Goal: Task Accomplishment & Management: Use online tool/utility

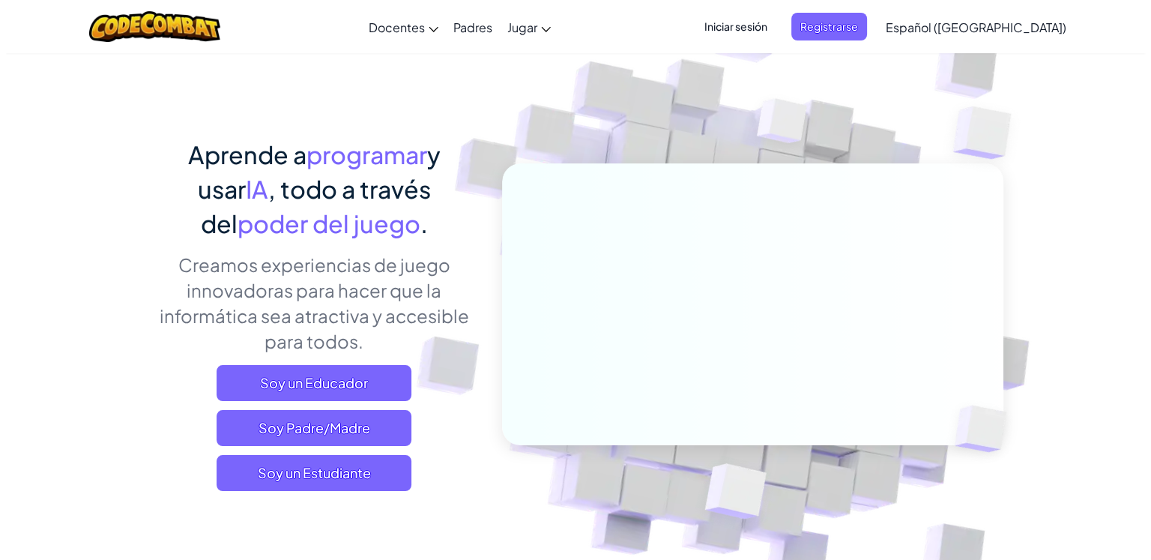
scroll to position [51, 0]
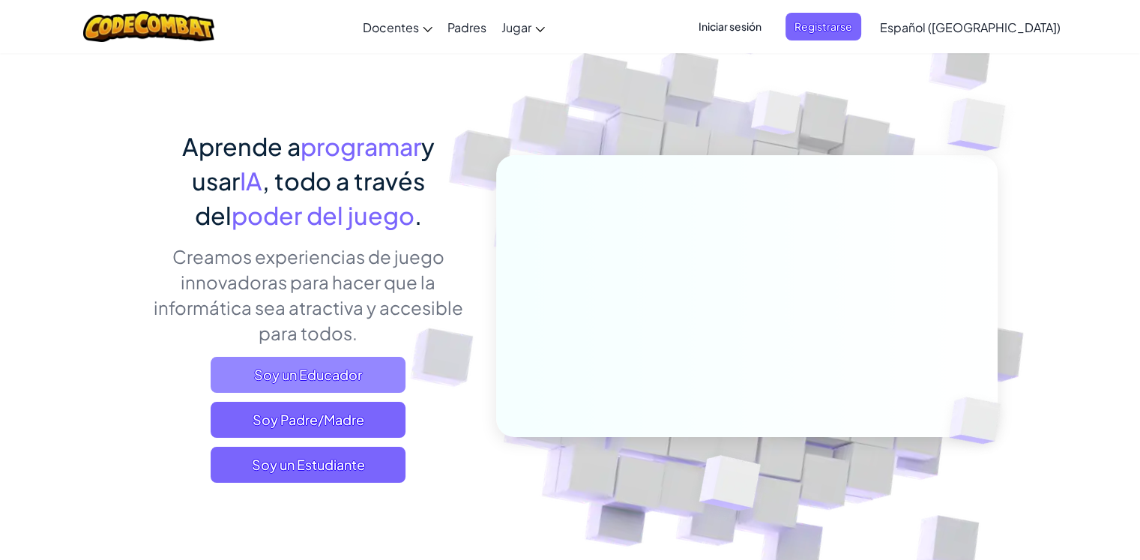
click at [340, 365] on span "Soy un Educador" at bounding box center [308, 375] width 195 height 36
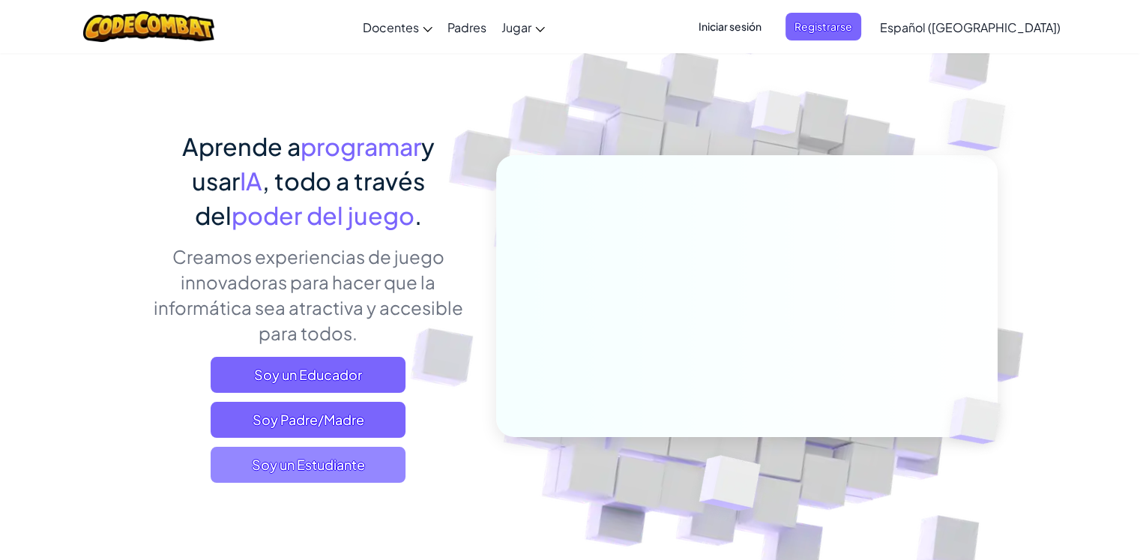
click at [325, 464] on span "Soy un Estudiante" at bounding box center [308, 465] width 195 height 36
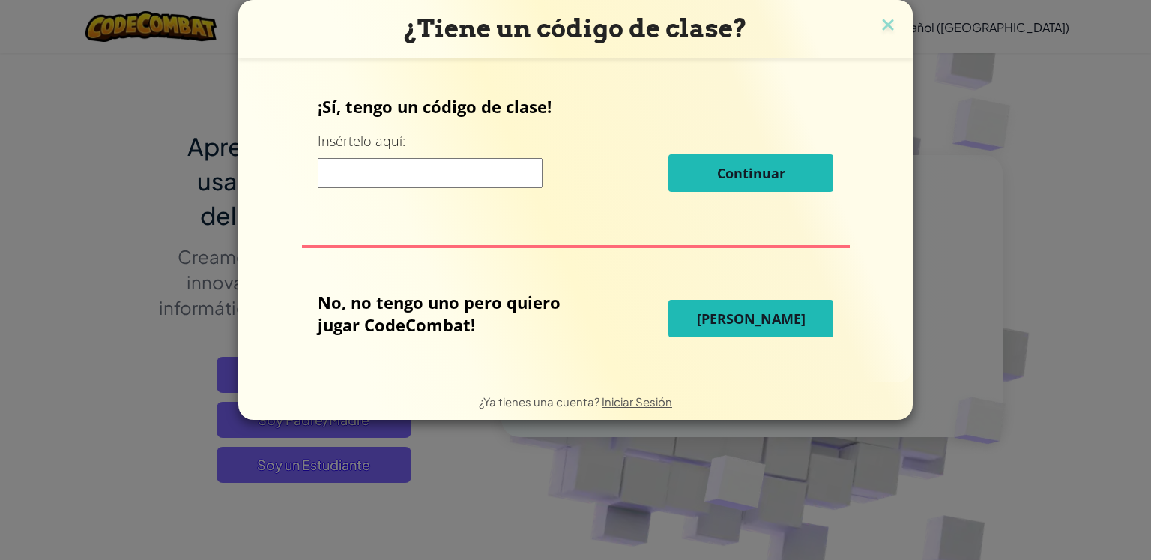
click at [706, 325] on button "[PERSON_NAME]" at bounding box center [750, 318] width 165 height 37
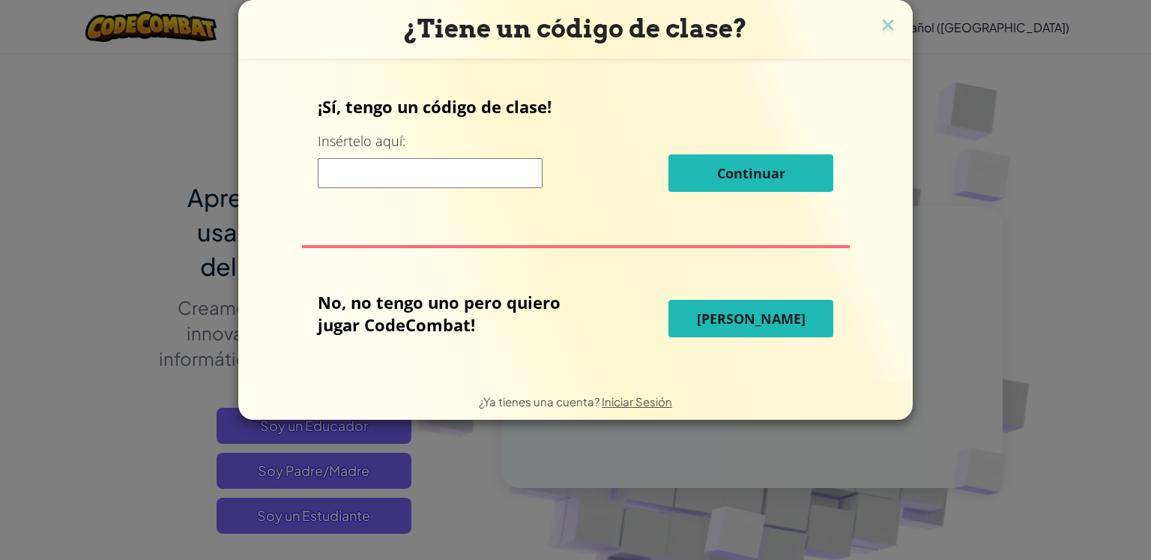
select select "es-419"
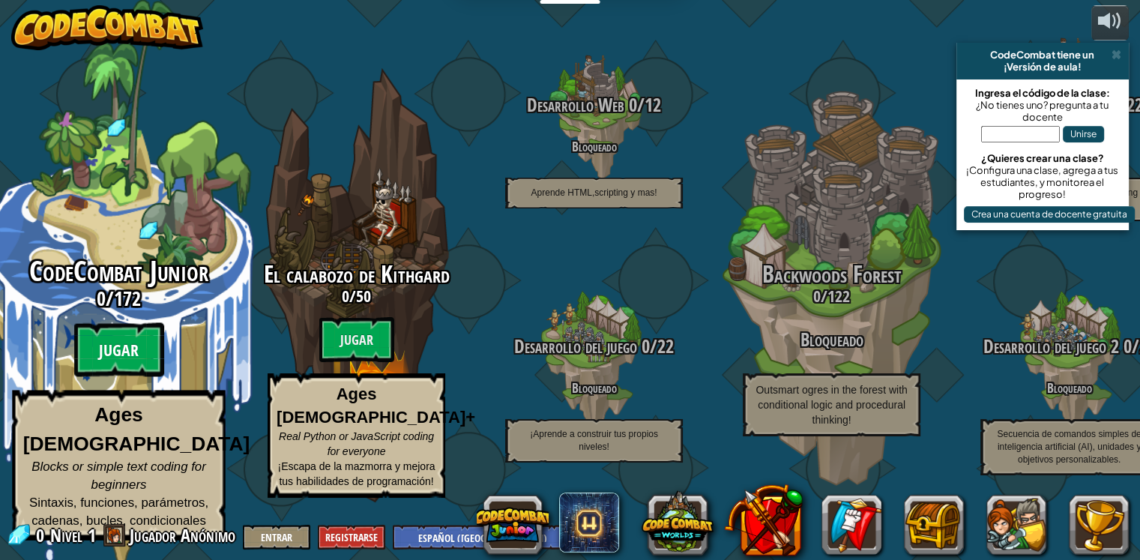
click at [129, 366] on btn "Jugar" at bounding box center [119, 350] width 90 height 54
select select "es-419"
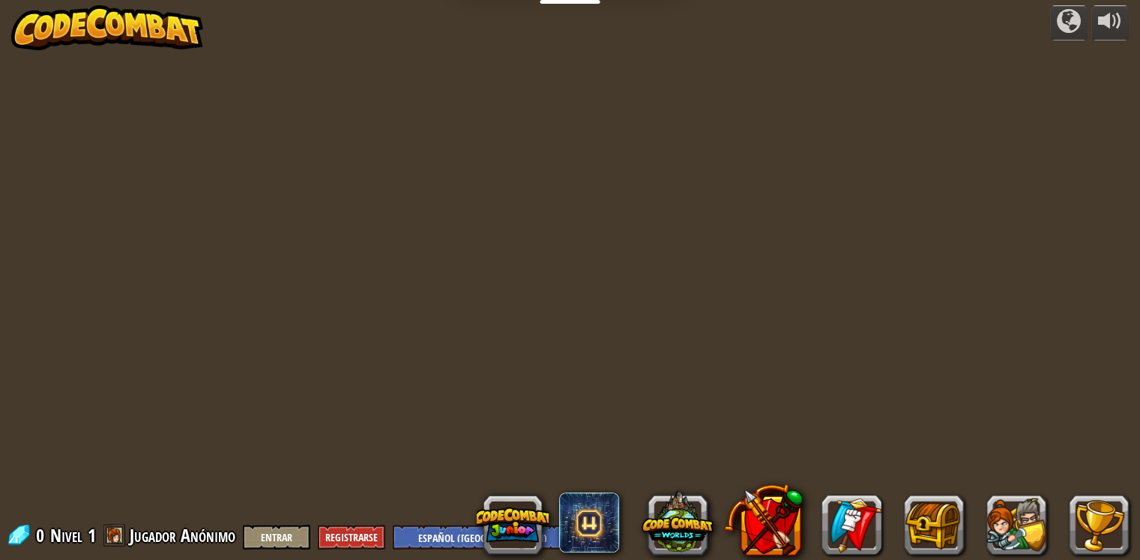
select select "es-419"
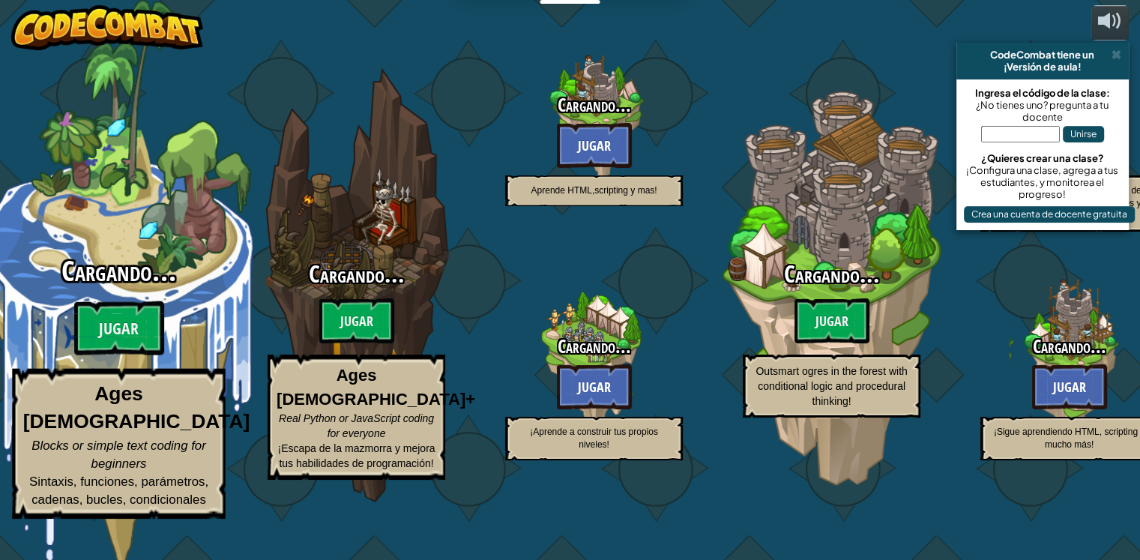
select select "es-419"
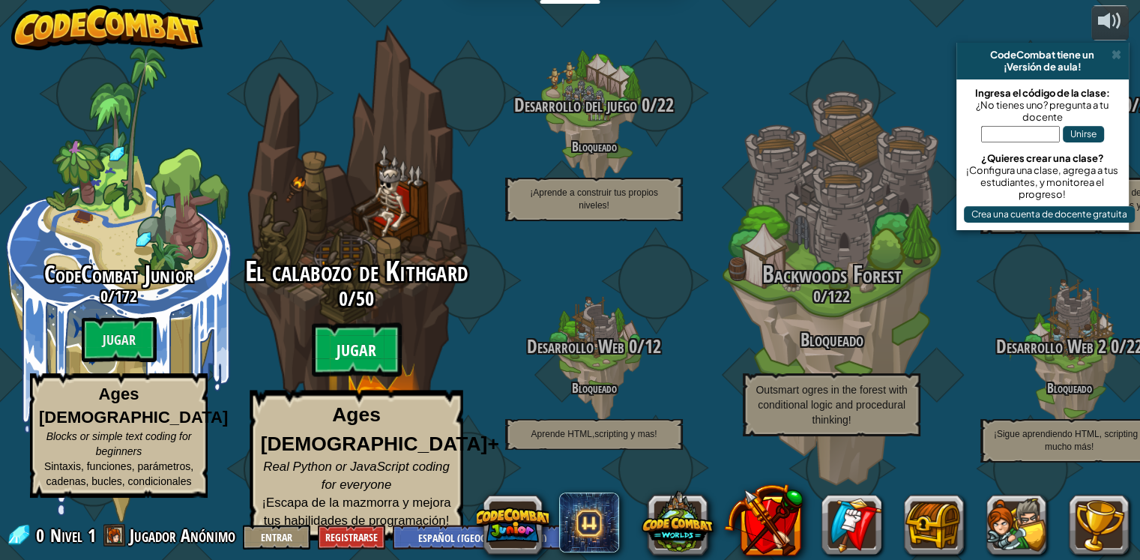
click at [366, 351] on btn "Jugar" at bounding box center [357, 350] width 90 height 54
select select "es-419"
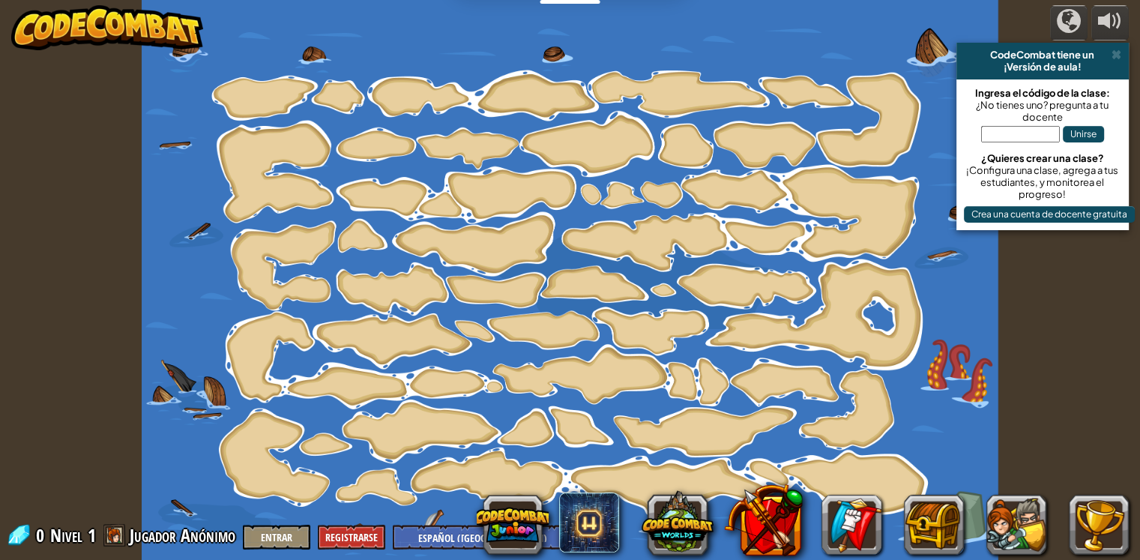
select select "es-419"
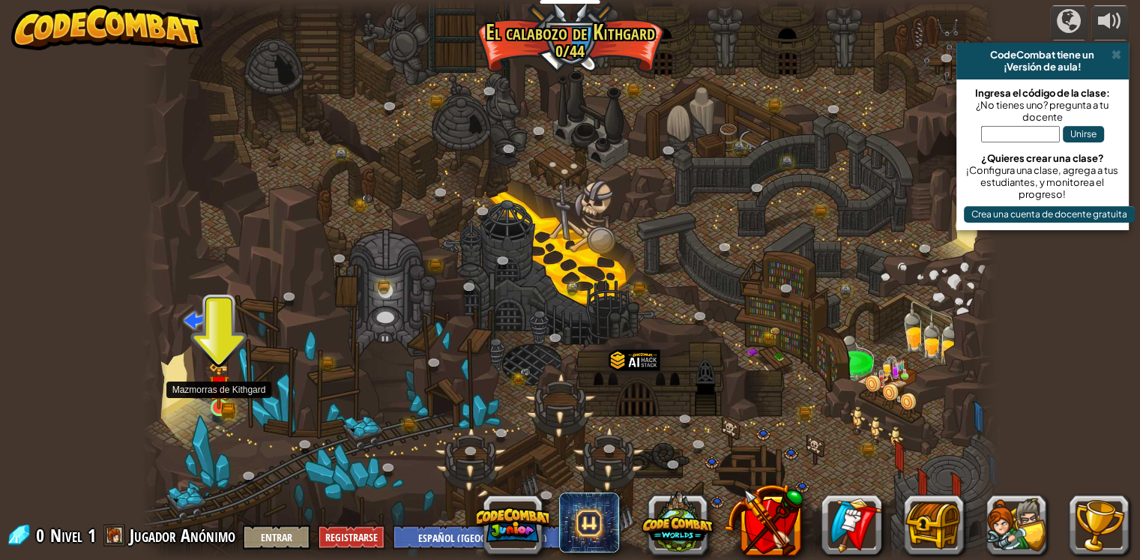
click at [220, 403] on img at bounding box center [219, 385] width 22 height 47
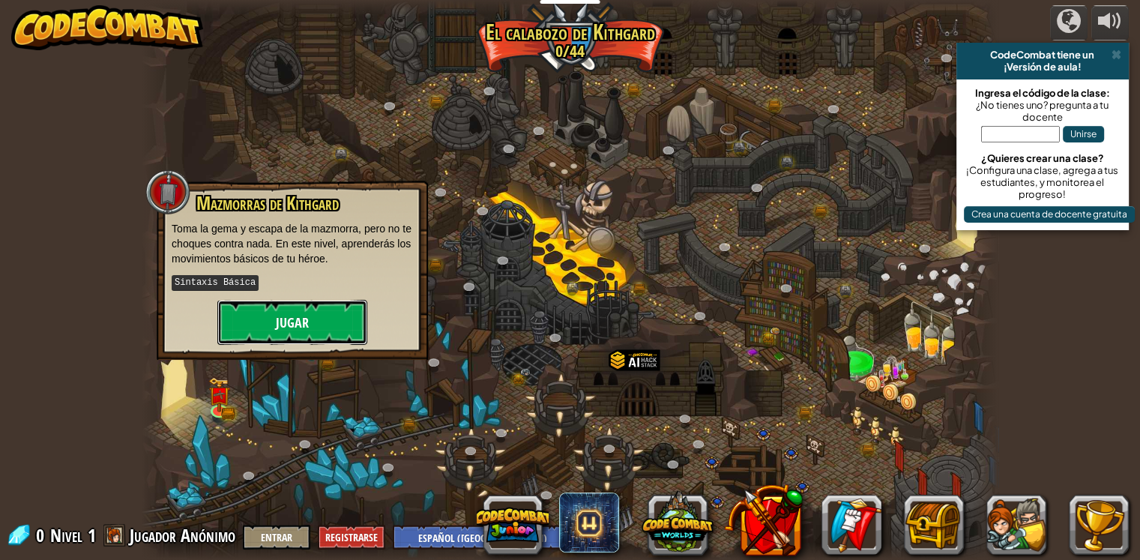
click at [318, 308] on button "Jugar" at bounding box center [292, 322] width 150 height 45
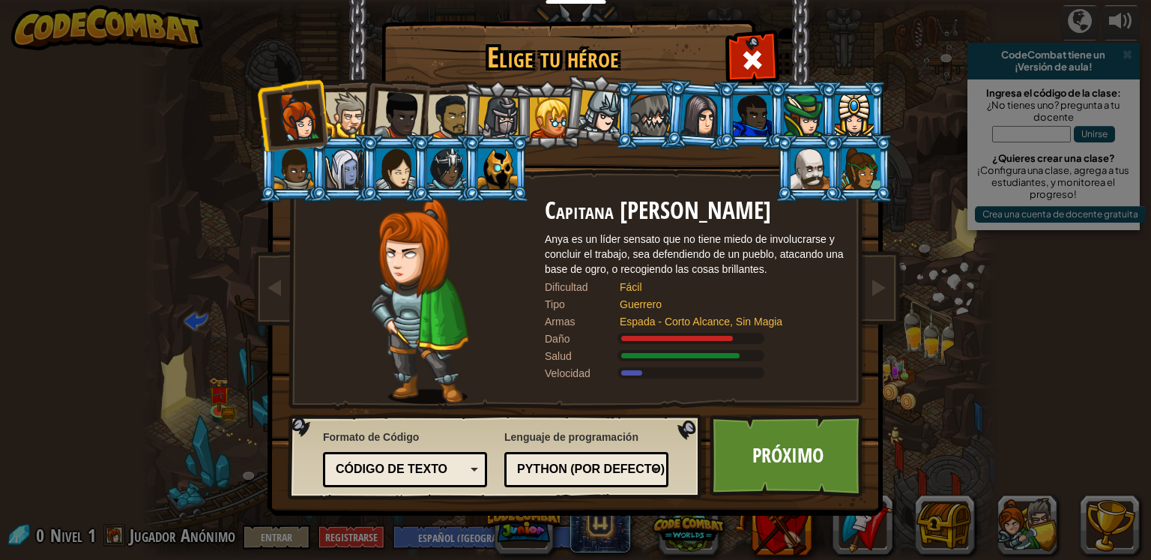
click at [506, 106] on div at bounding box center [498, 118] width 43 height 43
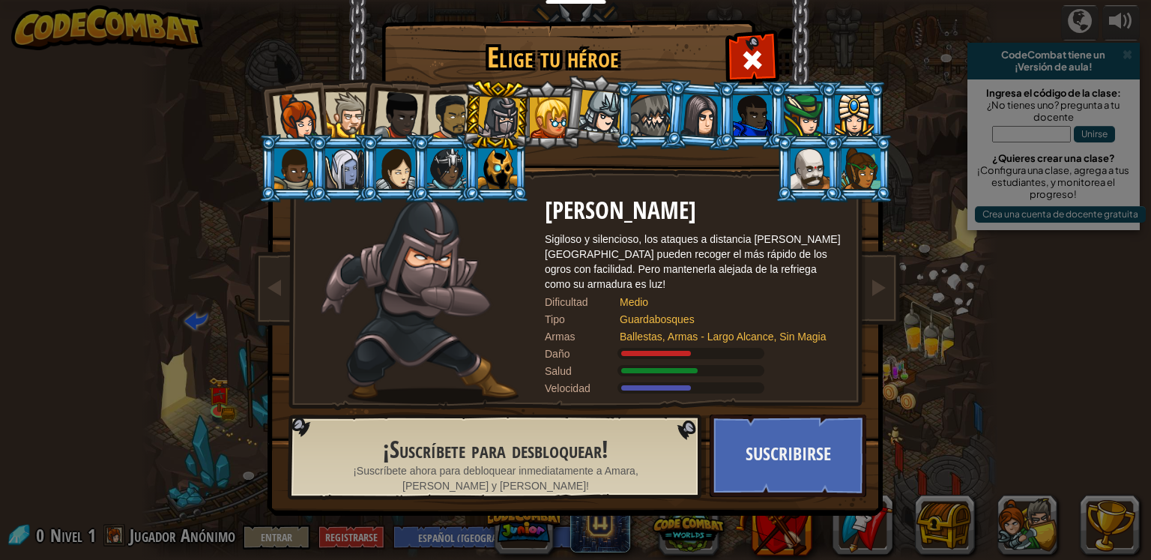
click at [844, 133] on div at bounding box center [854, 115] width 39 height 40
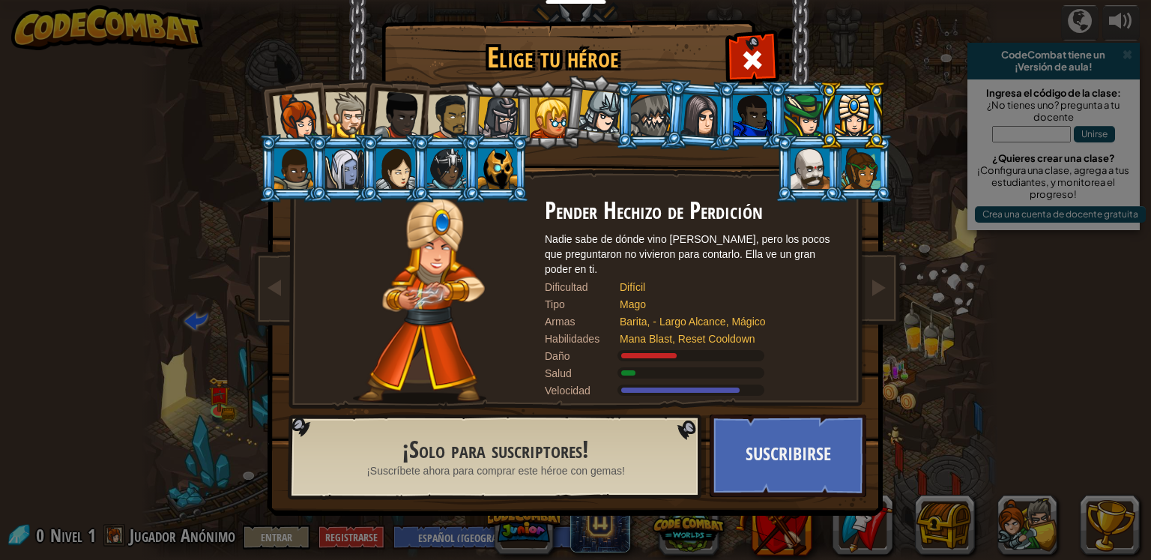
click at [821, 130] on li at bounding box center [852, 115] width 67 height 68
click at [817, 124] on div at bounding box center [803, 115] width 39 height 40
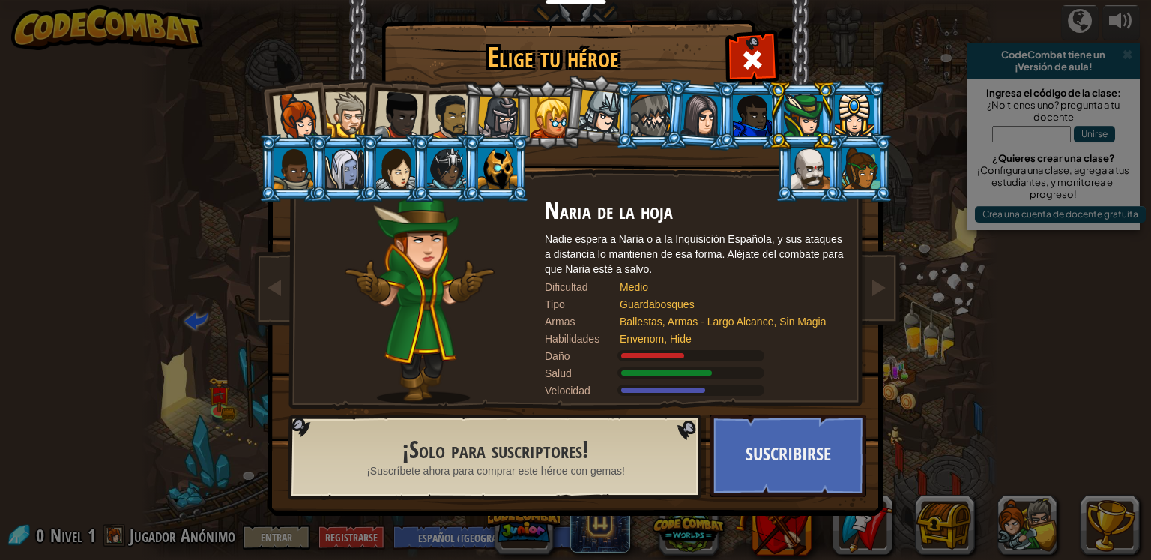
click at [710, 121] on div at bounding box center [701, 115] width 42 height 43
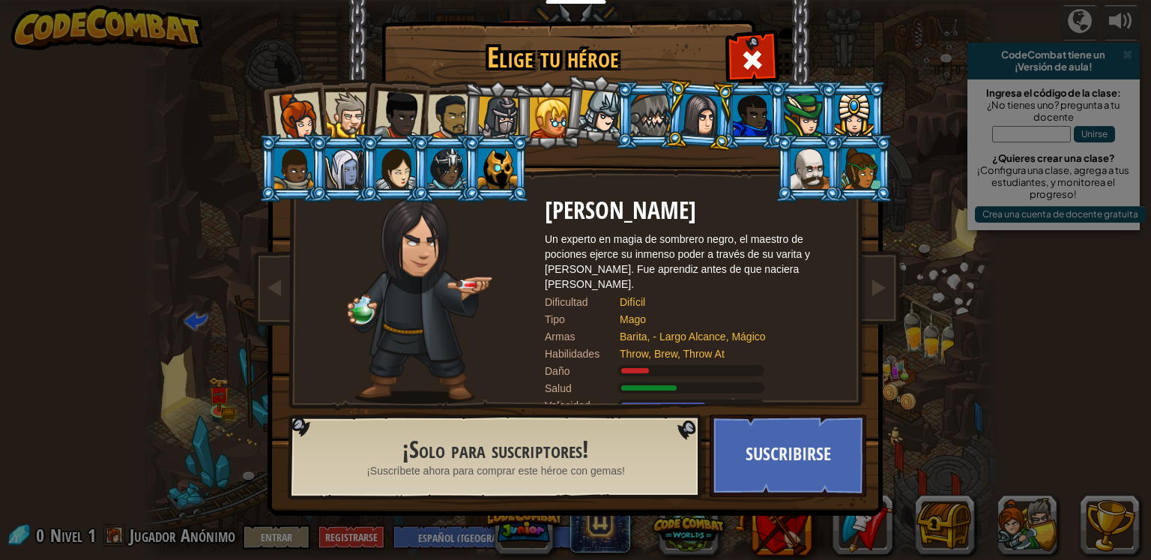
click at [495, 122] on div at bounding box center [498, 118] width 43 height 43
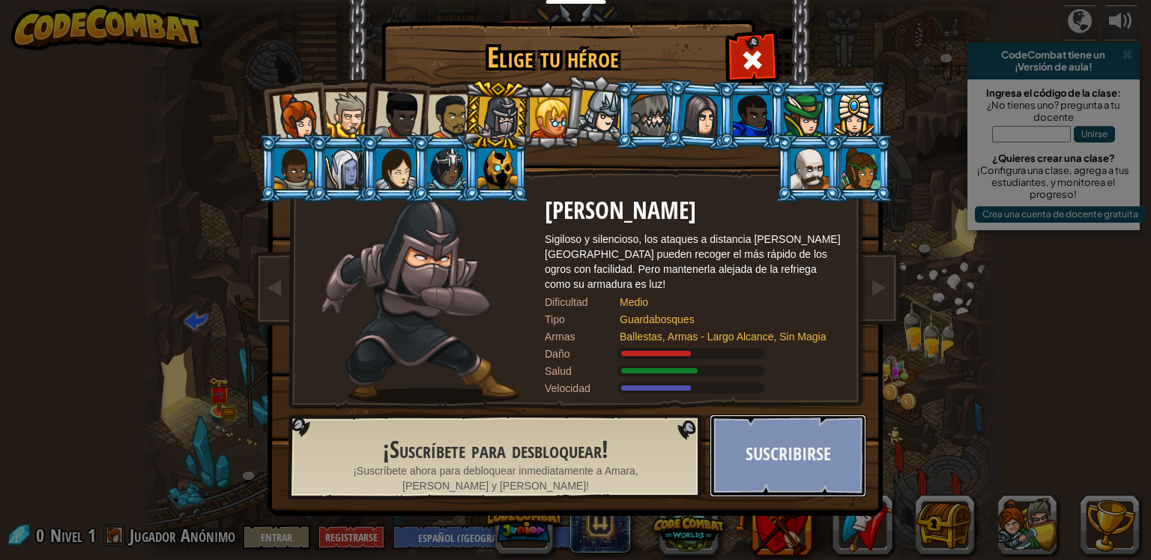
click at [773, 438] on button "Suscribirse" at bounding box center [788, 455] width 157 height 82
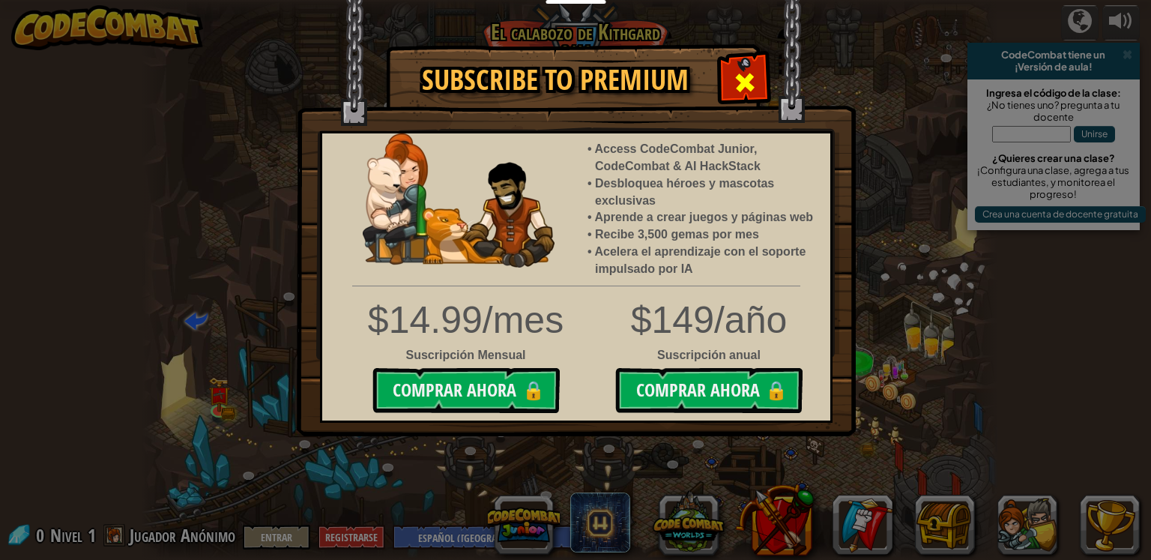
click at [757, 85] on div at bounding box center [744, 80] width 47 height 47
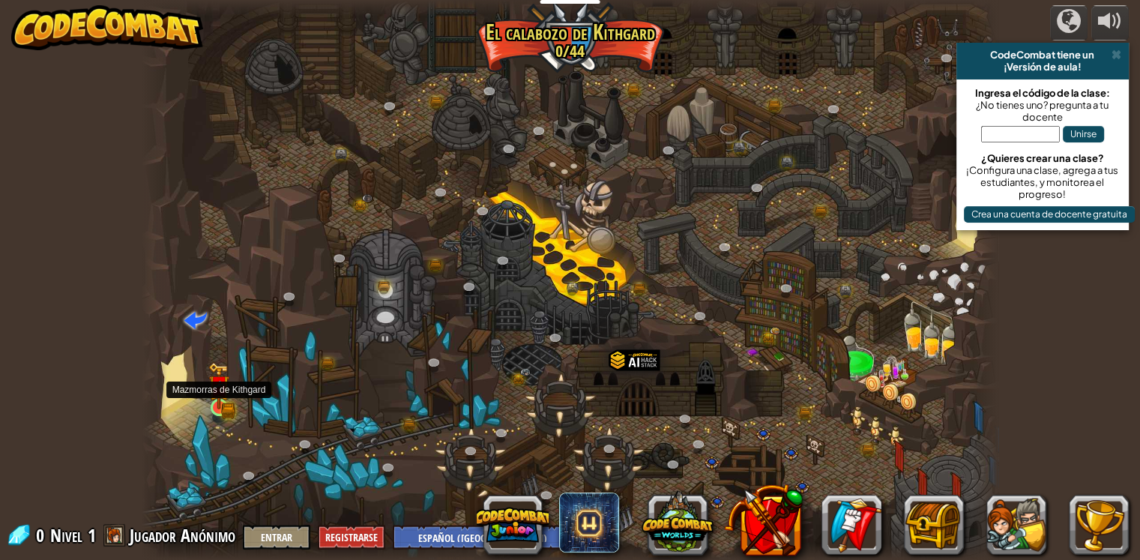
click at [221, 396] on img at bounding box center [219, 385] width 22 height 47
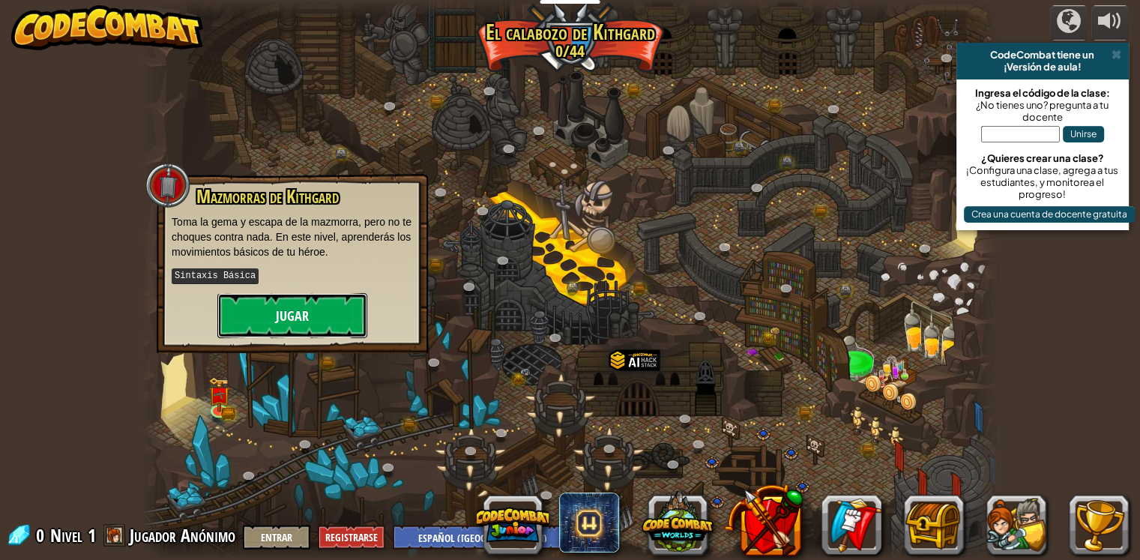
click at [291, 318] on button "Jugar" at bounding box center [292, 315] width 150 height 45
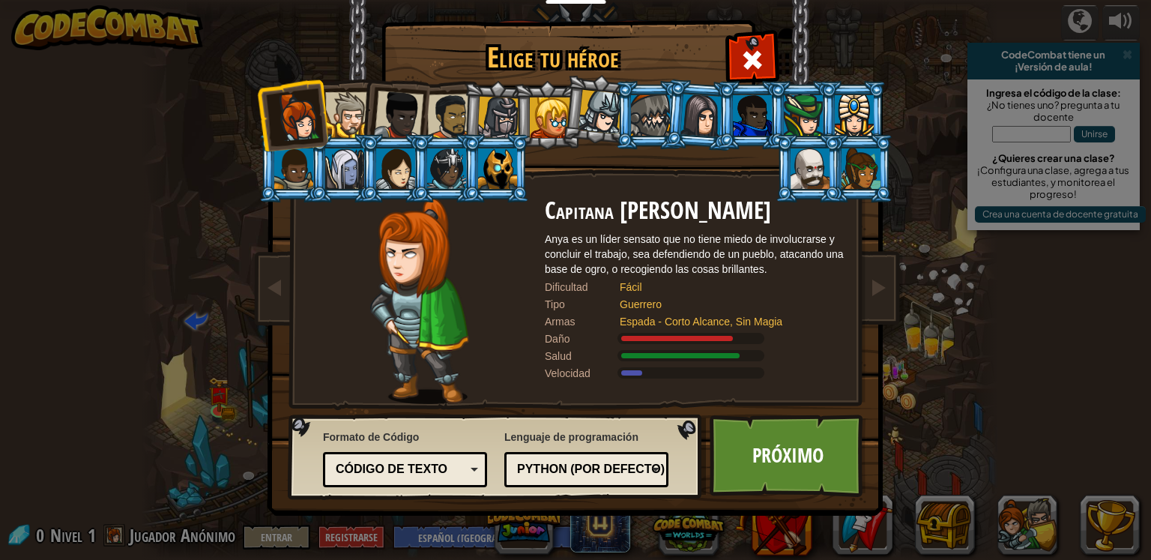
click at [470, 470] on div "Código de texto" at bounding box center [405, 469] width 145 height 23
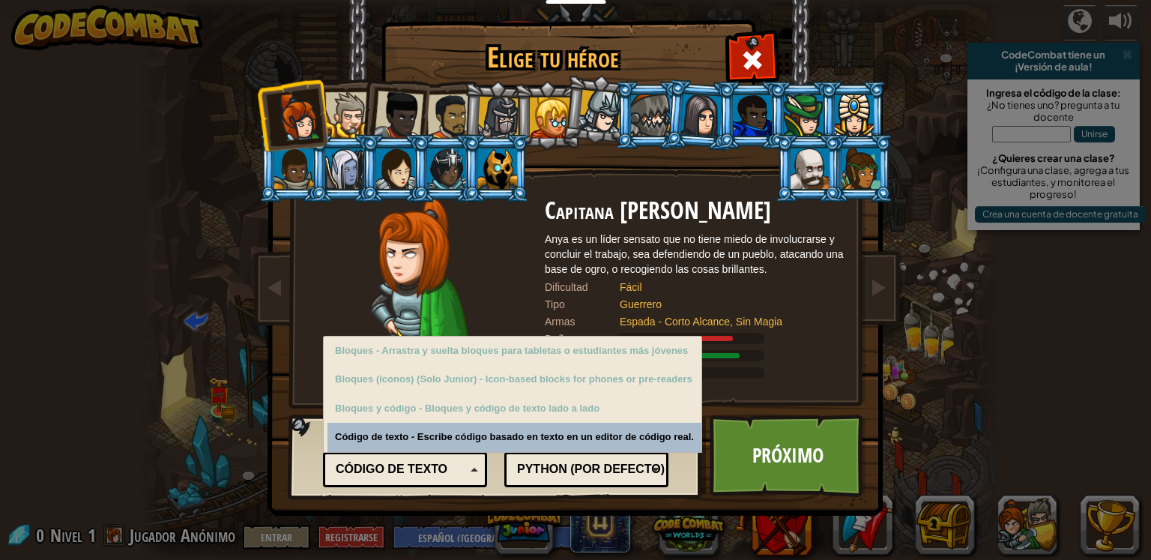
click at [470, 470] on div "Código de texto" at bounding box center [405, 469] width 145 height 23
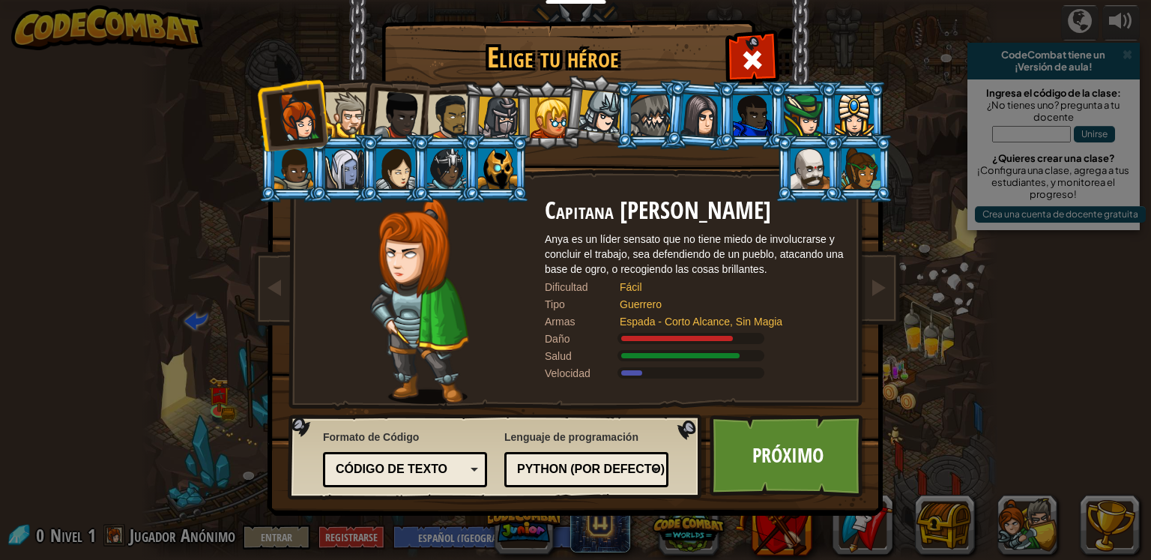
click at [637, 471] on div "Python (por Defecto)" at bounding box center [582, 469] width 130 height 17
click at [652, 446] on div "Lenguaje de programación Python (por Defecto) JavaScript Lua C++ Java (Experime…" at bounding box center [586, 458] width 164 height 65
click at [747, 450] on link "Próximo" at bounding box center [788, 455] width 157 height 82
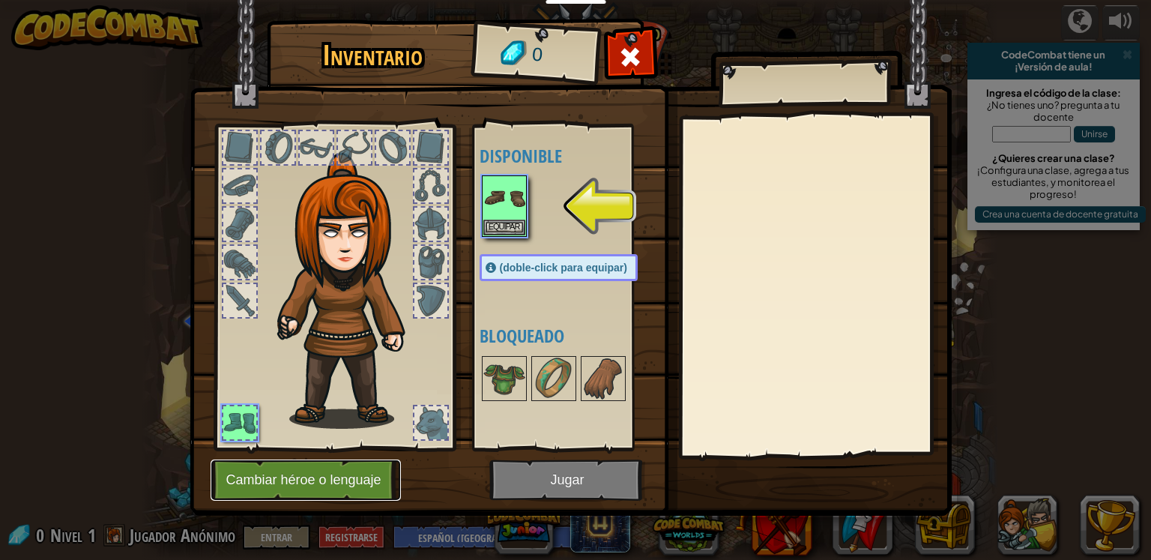
click at [336, 469] on button "Cambiar héroe o lenguaje" at bounding box center [306, 479] width 190 height 41
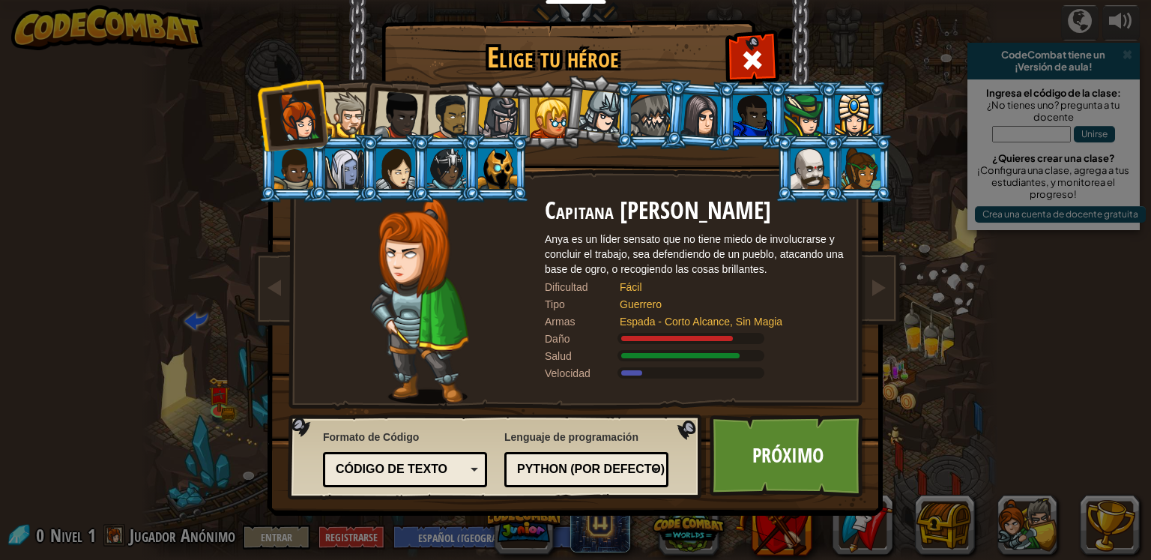
click at [444, 103] on div at bounding box center [450, 117] width 46 height 46
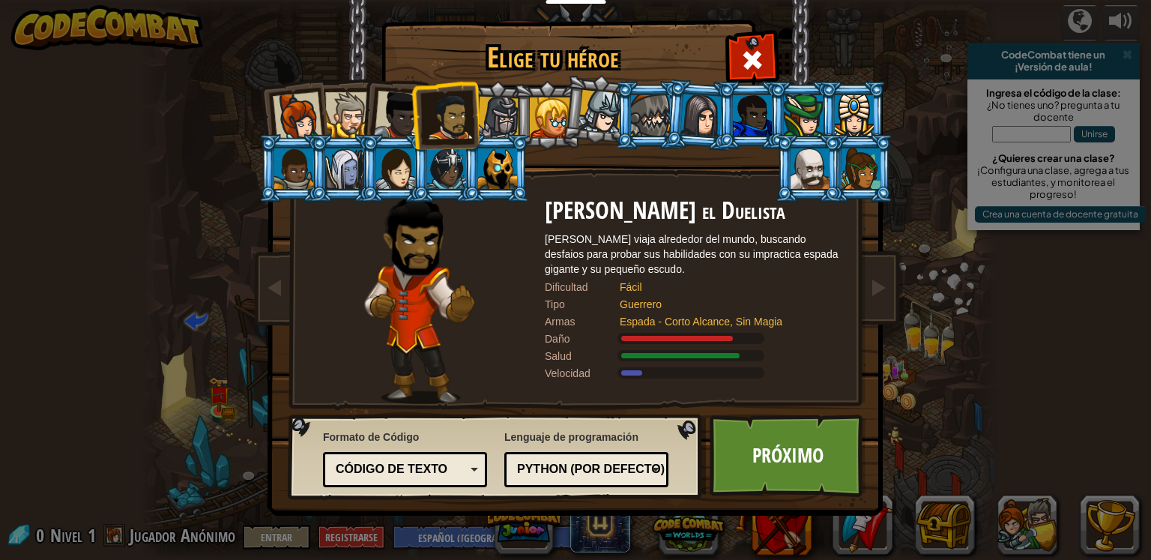
click at [412, 111] on li at bounding box center [445, 115] width 69 height 70
click at [396, 118] on div at bounding box center [398, 115] width 49 height 49
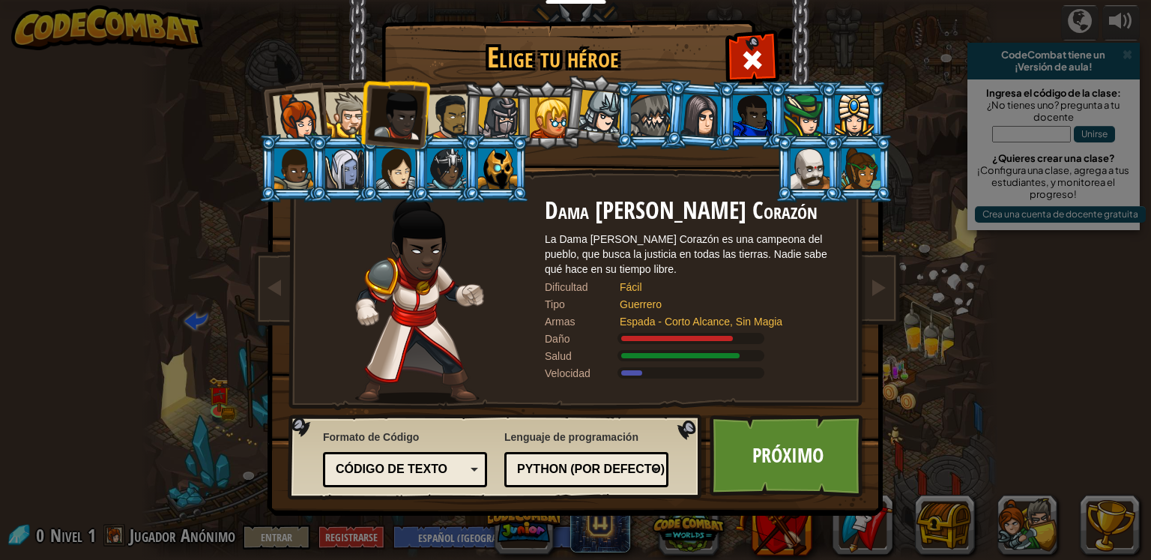
click at [345, 121] on div at bounding box center [348, 115] width 46 height 46
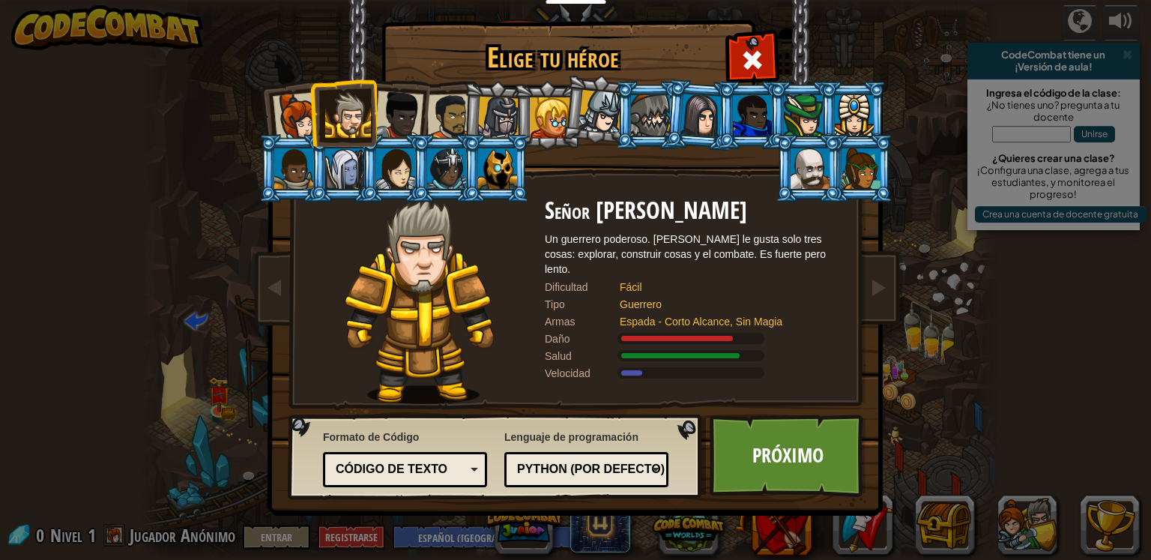
click at [336, 175] on div at bounding box center [344, 168] width 39 height 40
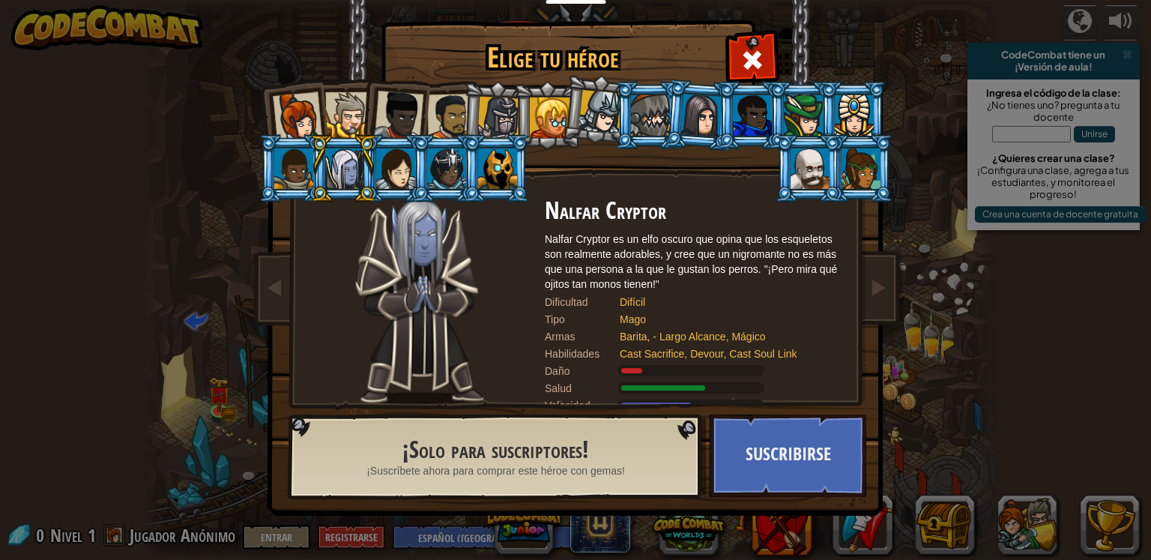
click at [505, 122] on div at bounding box center [498, 118] width 43 height 43
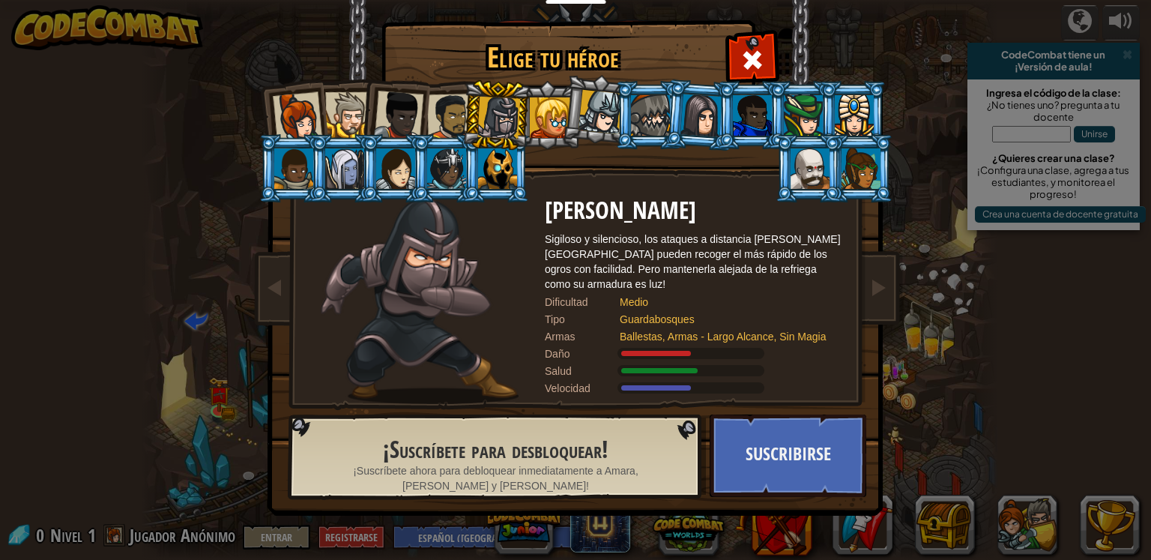
click at [395, 129] on div at bounding box center [398, 115] width 49 height 49
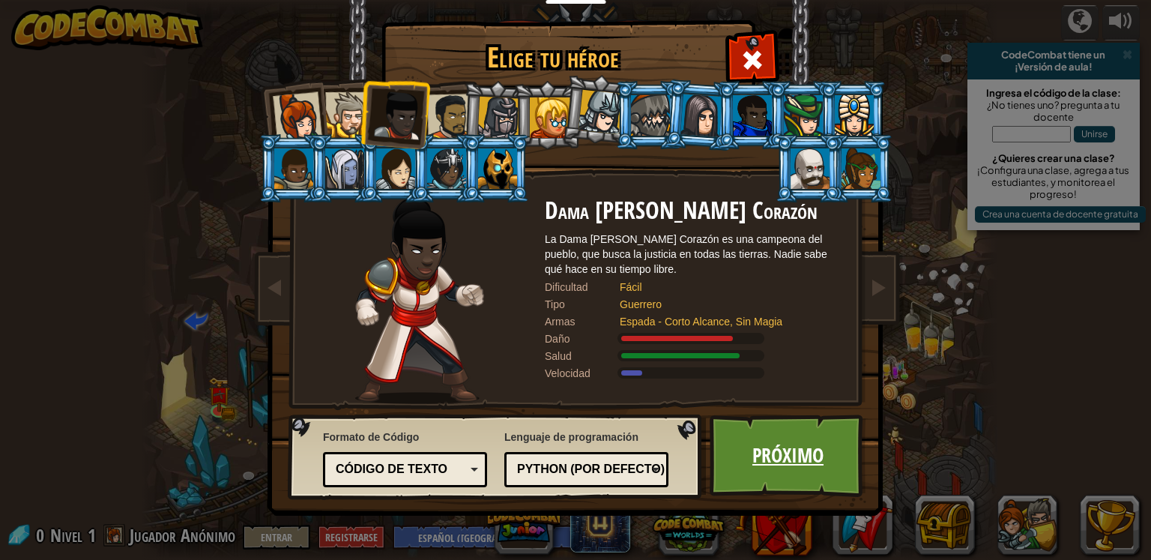
click at [805, 456] on link "Próximo" at bounding box center [788, 455] width 157 height 82
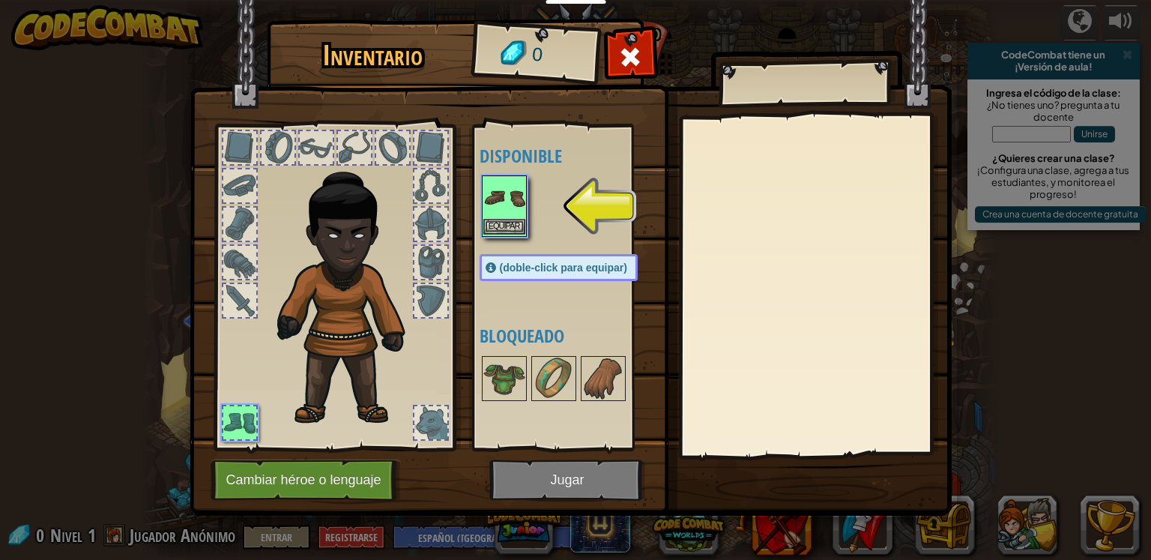
click at [501, 200] on img at bounding box center [504, 198] width 42 height 42
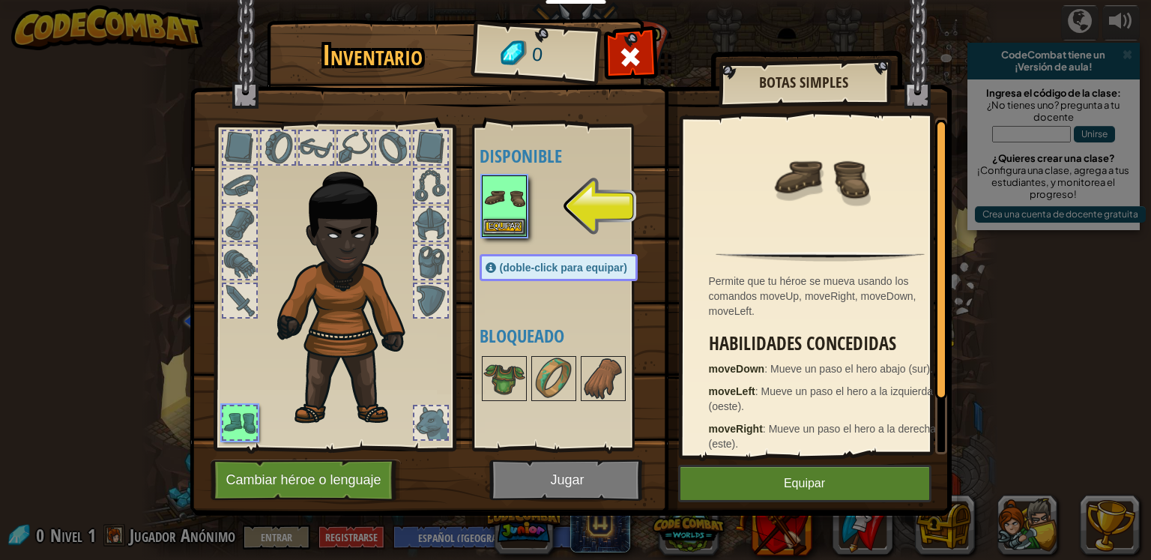
click at [510, 211] on img at bounding box center [504, 198] width 42 height 42
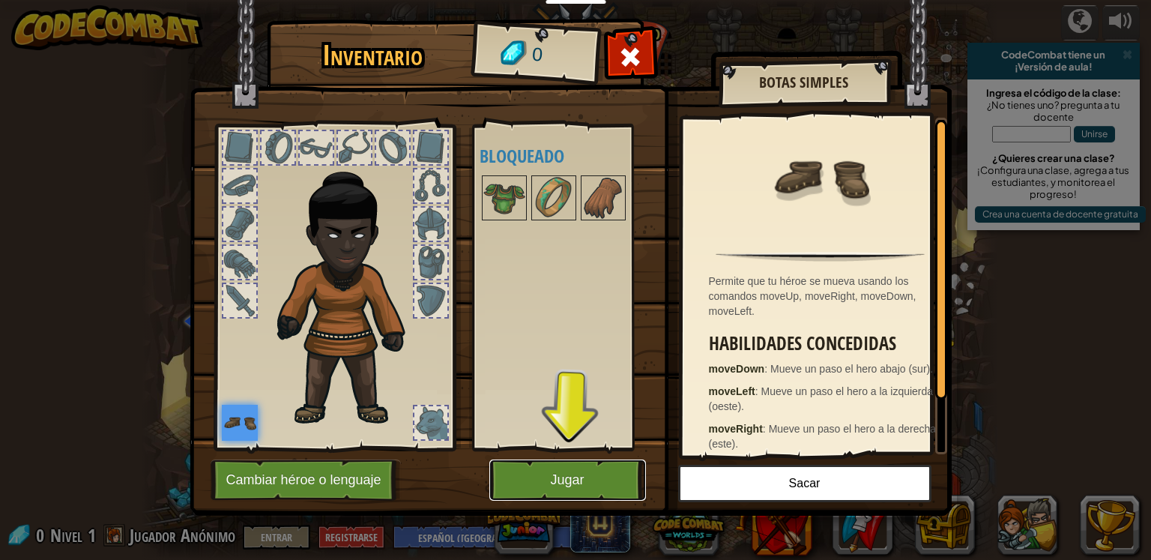
click at [587, 471] on button "Jugar" at bounding box center [567, 479] width 157 height 41
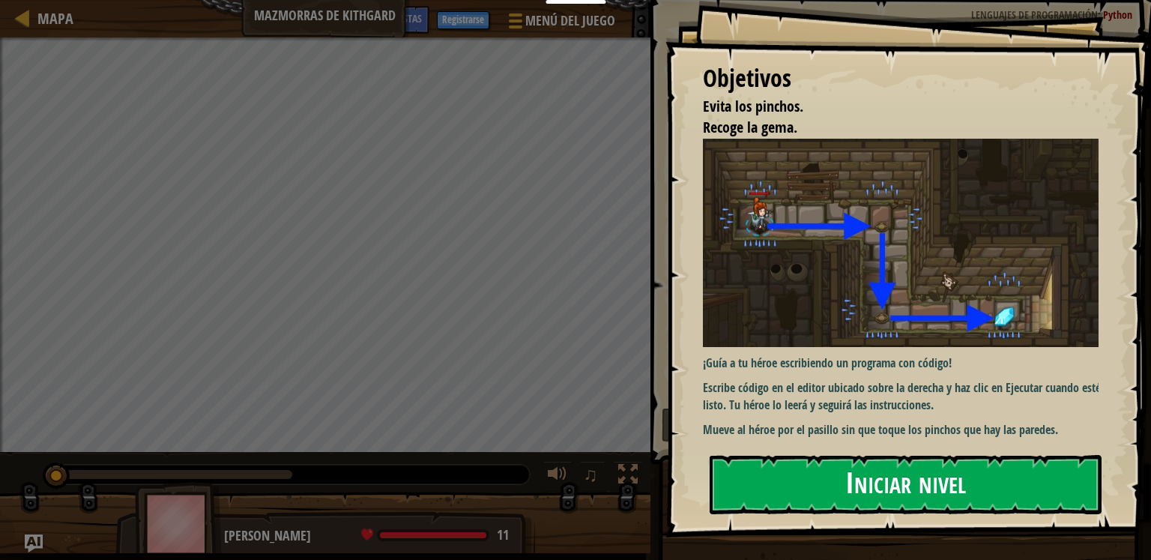
click at [798, 478] on button "Iniciar nivel" at bounding box center [906, 484] width 392 height 59
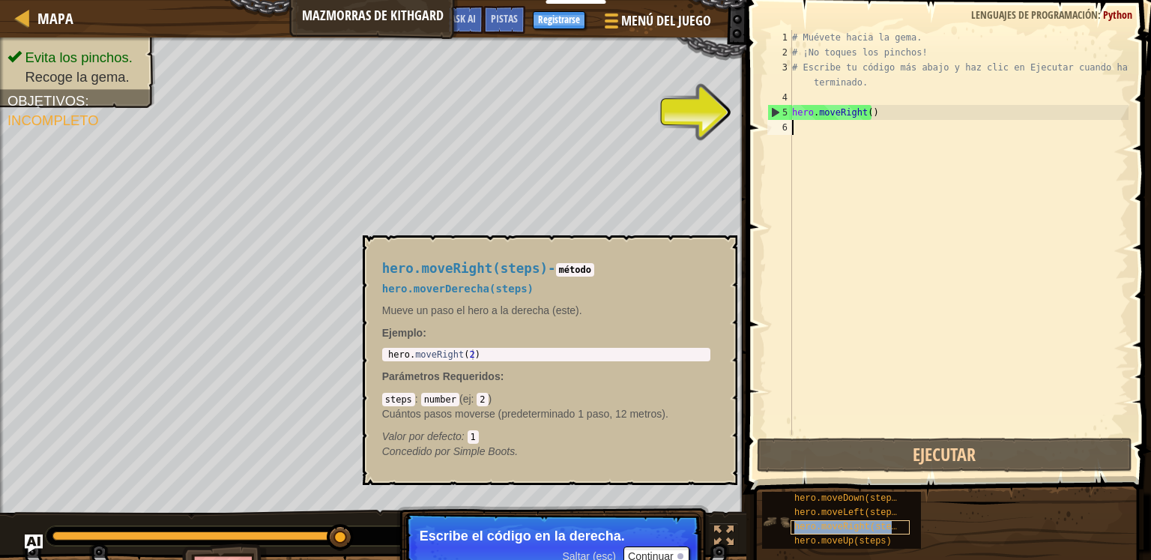
click at [811, 527] on span "hero.moveRight(steps)" at bounding box center [850, 527] width 113 height 10
click at [866, 113] on div "# Muévete hacia la gema. # ¡No toques los pinchos! # Escribe tu código más abaj…" at bounding box center [958, 247] width 339 height 435
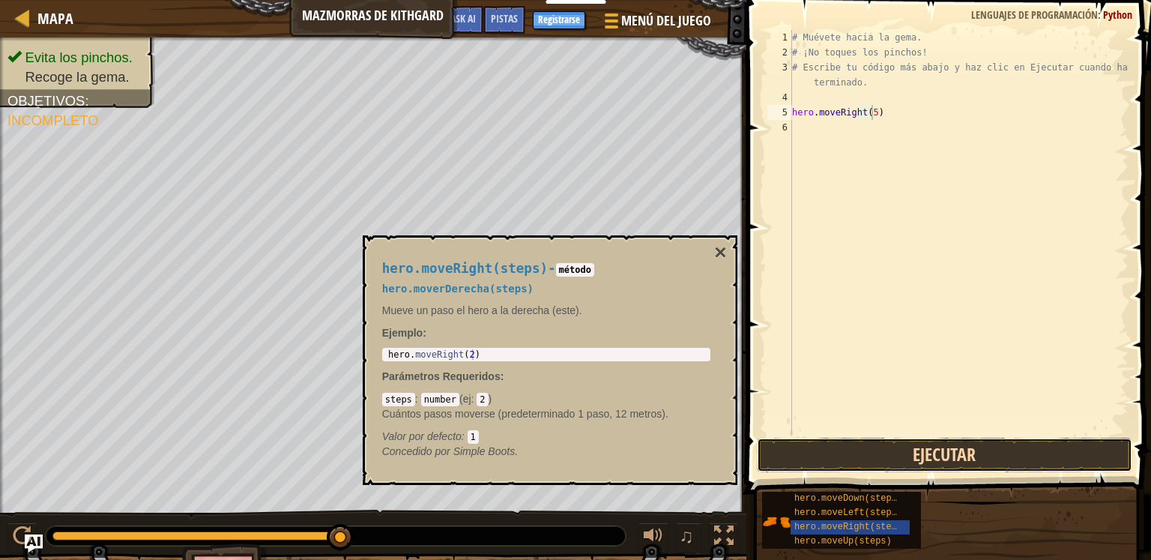
click at [920, 440] on button "Ejecutar" at bounding box center [944, 455] width 375 height 34
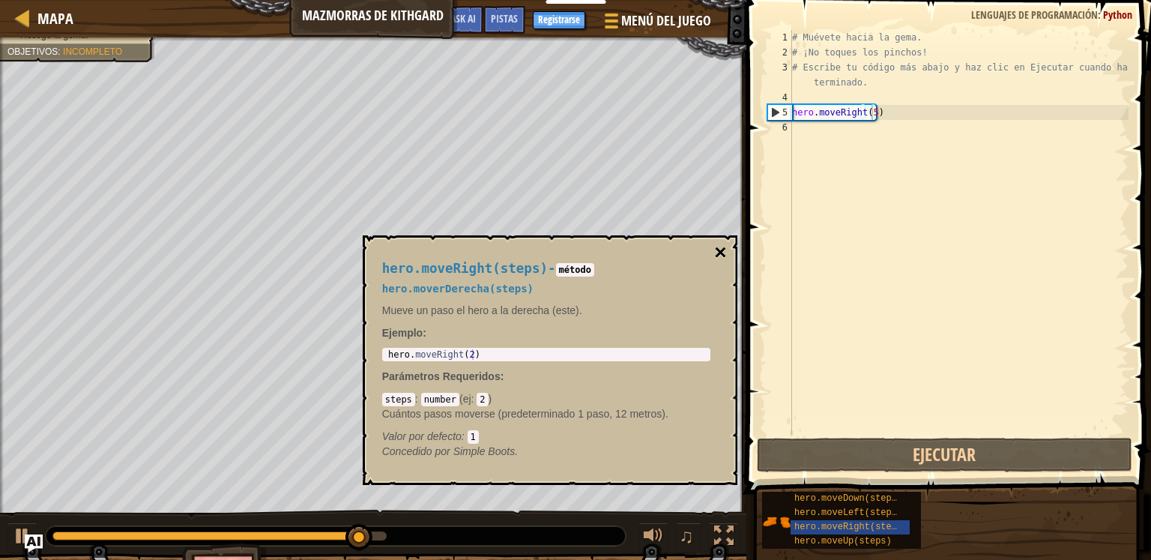
click at [722, 253] on button "×" at bounding box center [720, 252] width 12 height 21
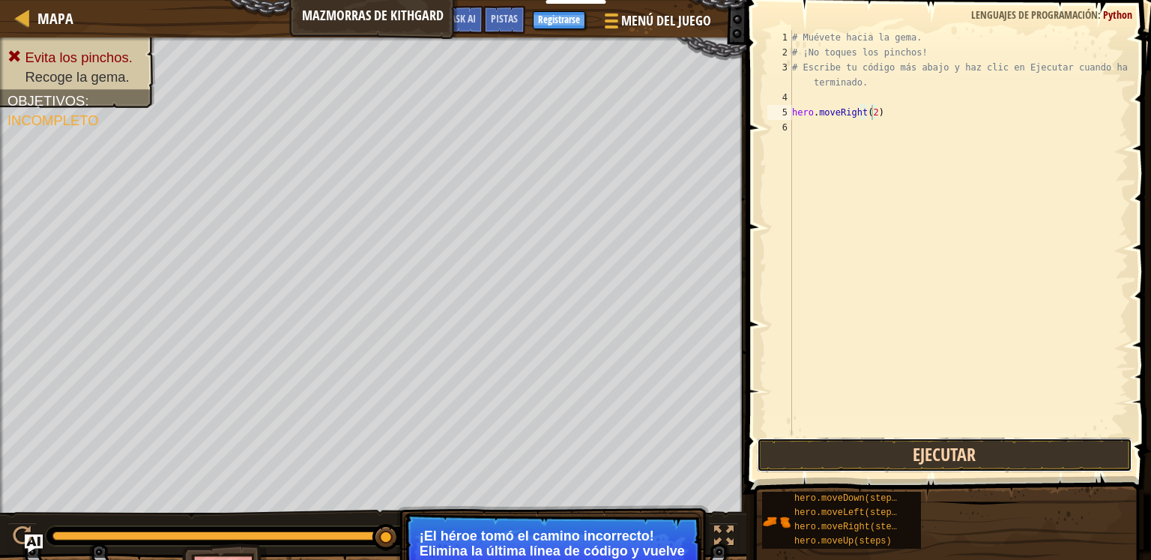
click at [980, 462] on button "Ejecutar" at bounding box center [944, 455] width 375 height 34
type textarea "hero.moveRight(1)"
click at [913, 441] on button "Ejecutar" at bounding box center [944, 455] width 375 height 34
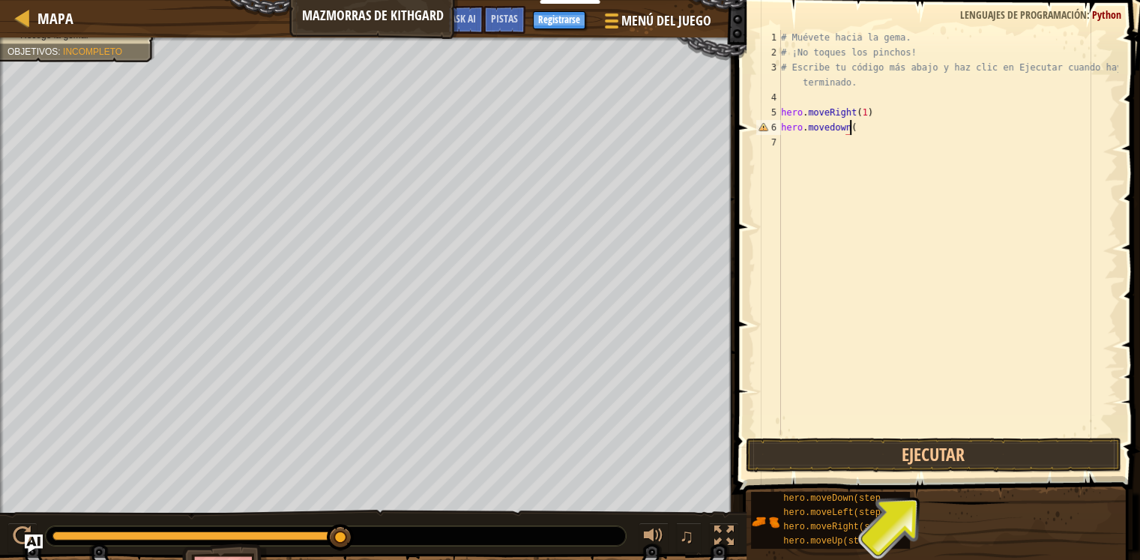
scroll to position [7, 4]
type textarea "hero.movedown(1)"
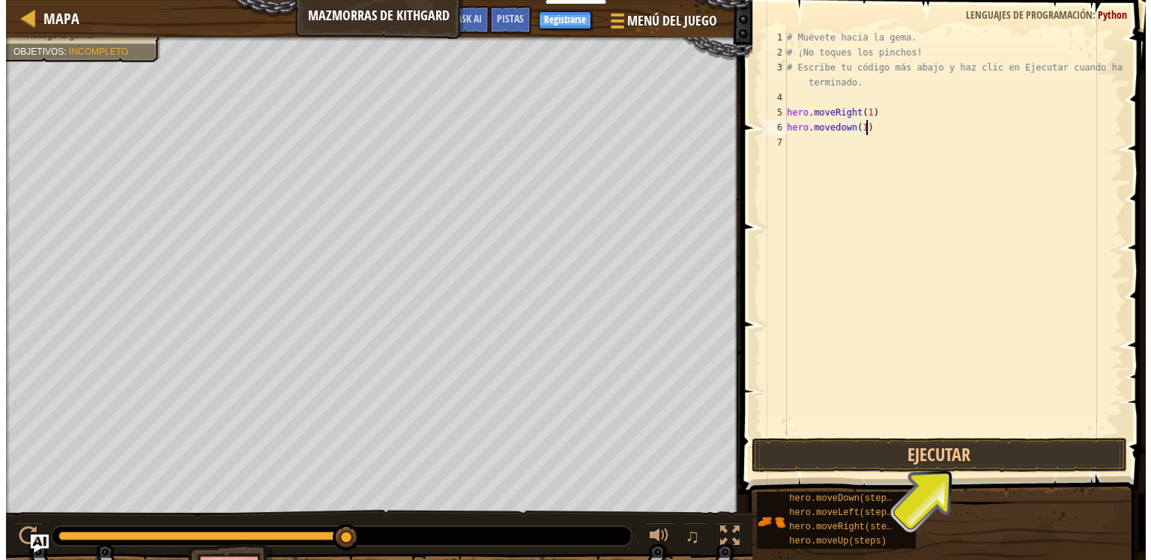
scroll to position [7, 0]
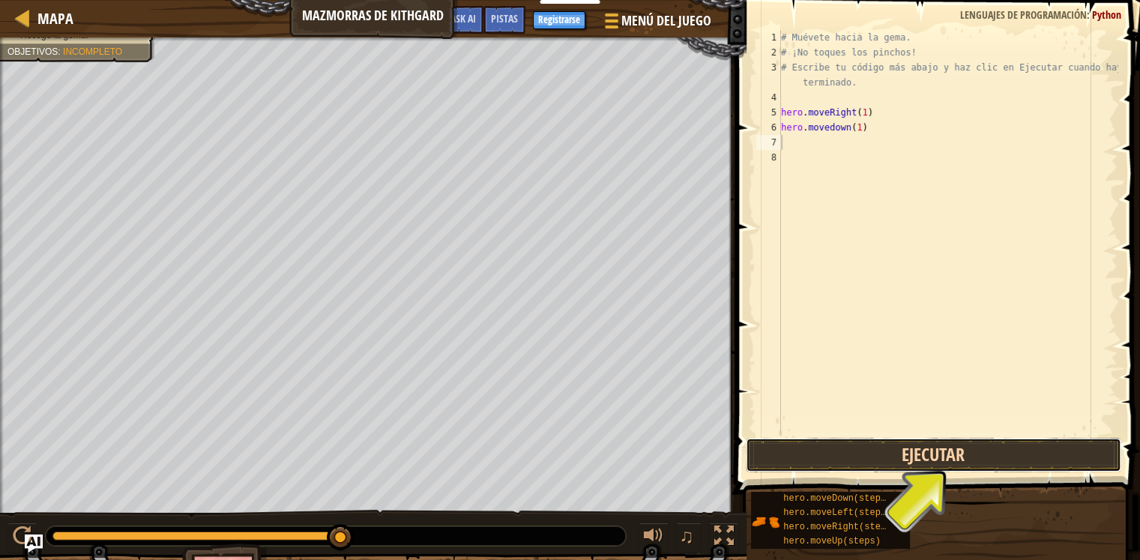
click at [829, 459] on button "Ejecutar" at bounding box center [933, 455] width 375 height 34
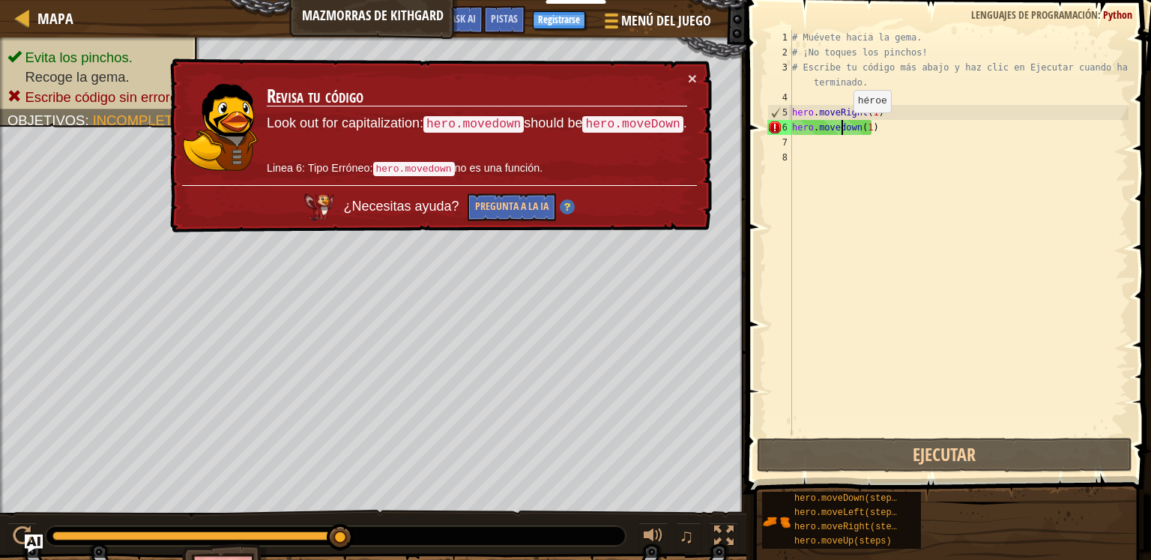
click at [840, 127] on div "# Muévete hacia la gema. # ¡No toques los pinchos! # Escribe tu código más abaj…" at bounding box center [958, 247] width 339 height 435
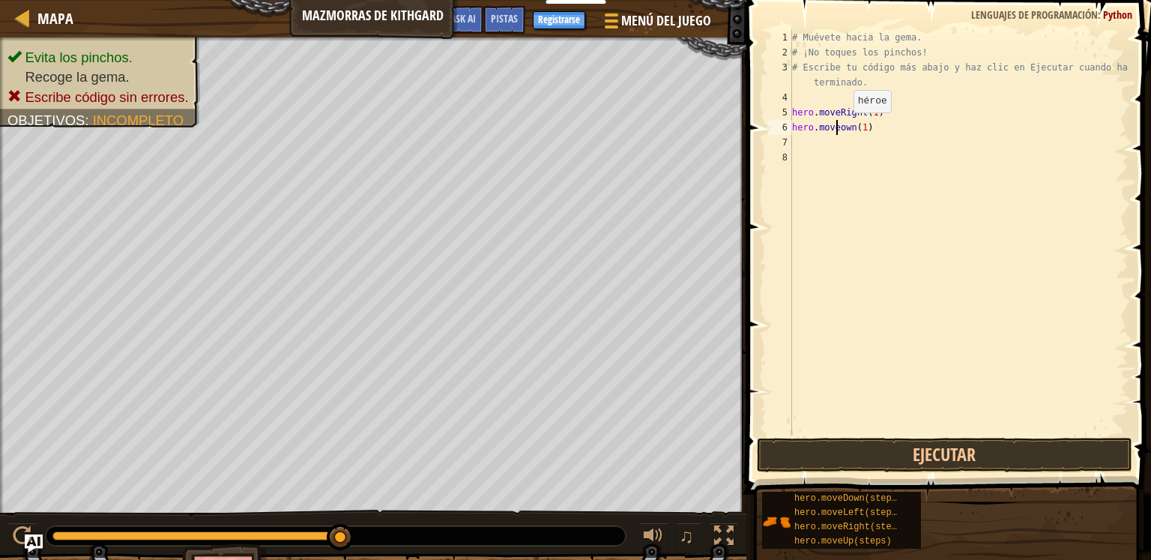
scroll to position [7, 4]
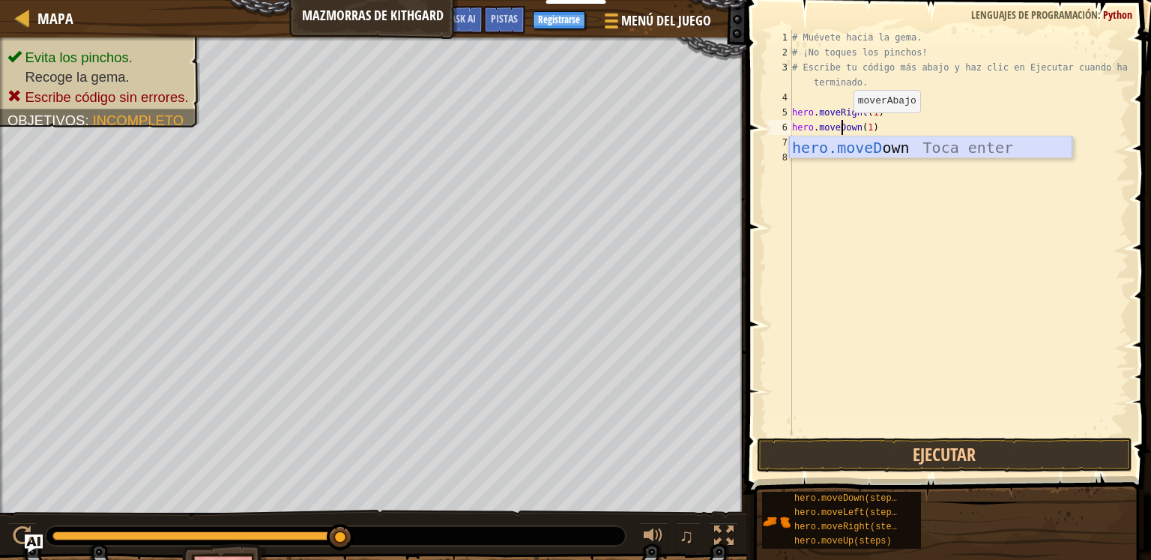
click at [919, 150] on div "hero.moveD own Toca enter" at bounding box center [930, 169] width 283 height 67
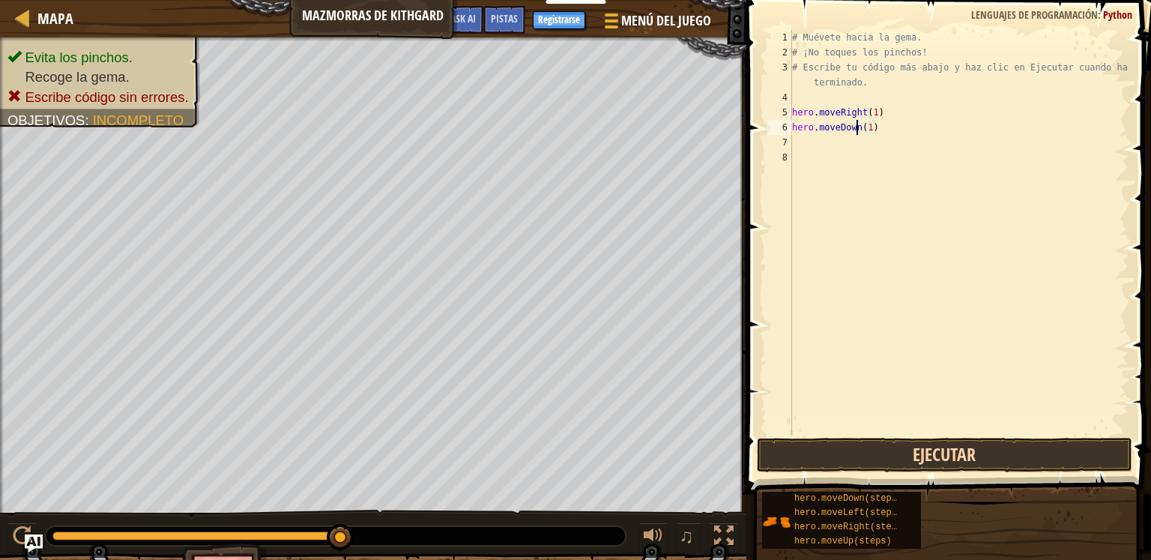
type textarea "hero.moveDown(1)"
click at [939, 460] on button "Ejecutar" at bounding box center [944, 455] width 375 height 34
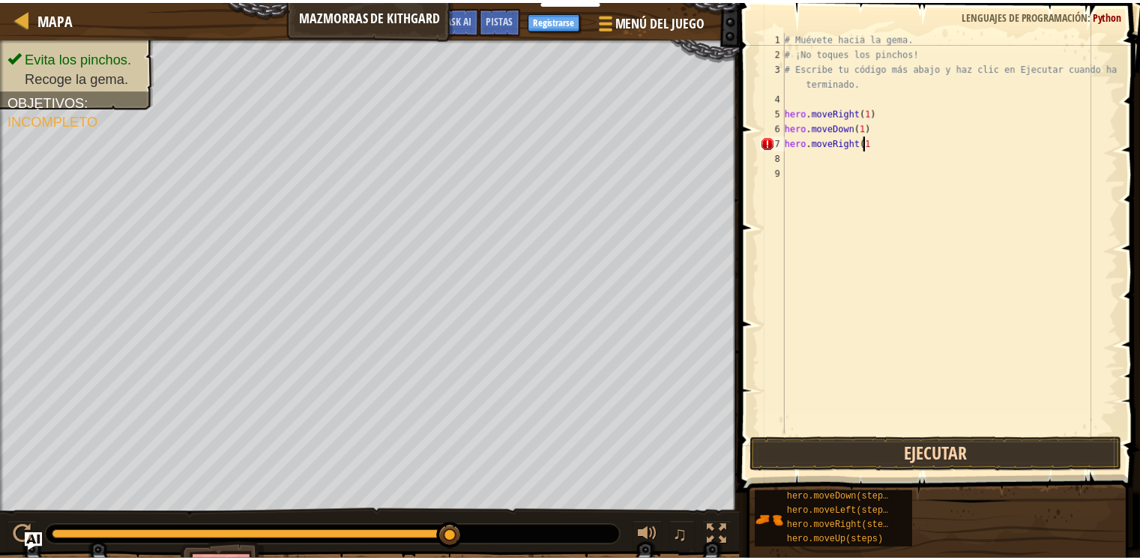
scroll to position [7, 6]
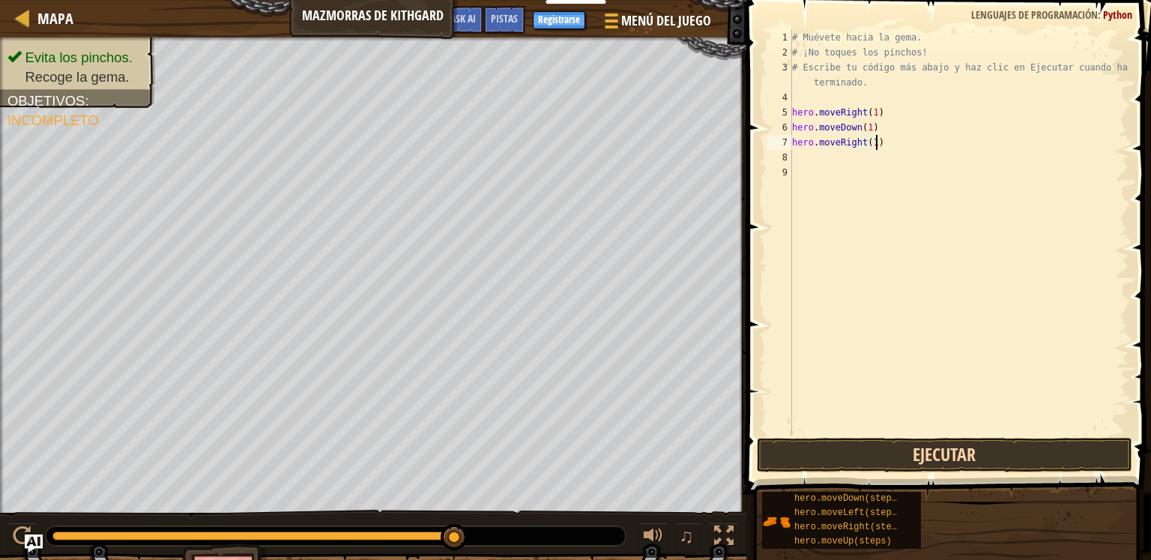
type textarea "hero.moveRight(1)"
click at [939, 460] on button "Ejecutar" at bounding box center [944, 455] width 375 height 34
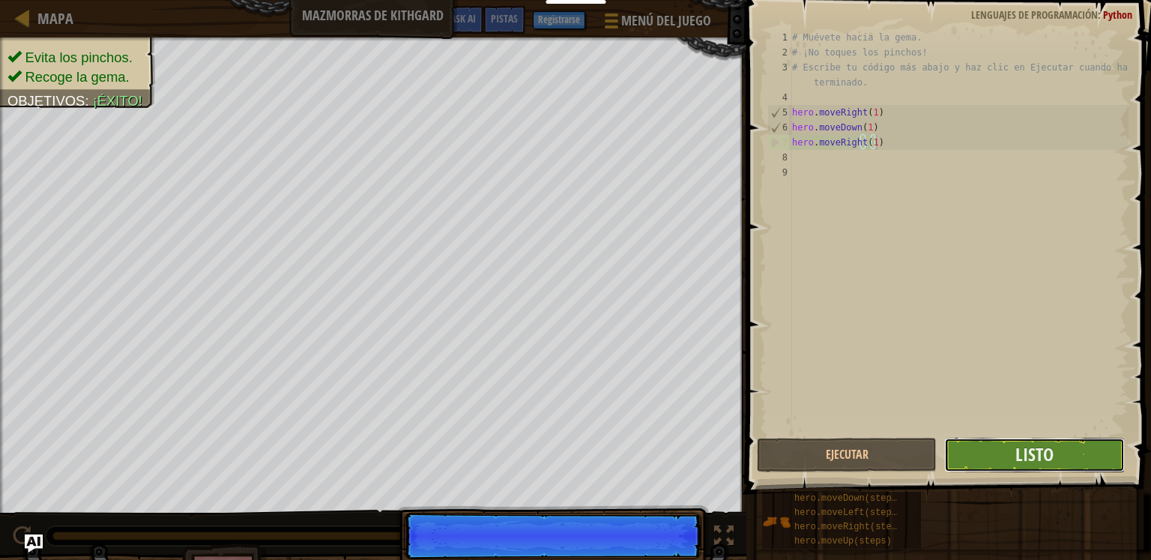
click at [1060, 448] on button "Listo" at bounding box center [1034, 455] width 180 height 34
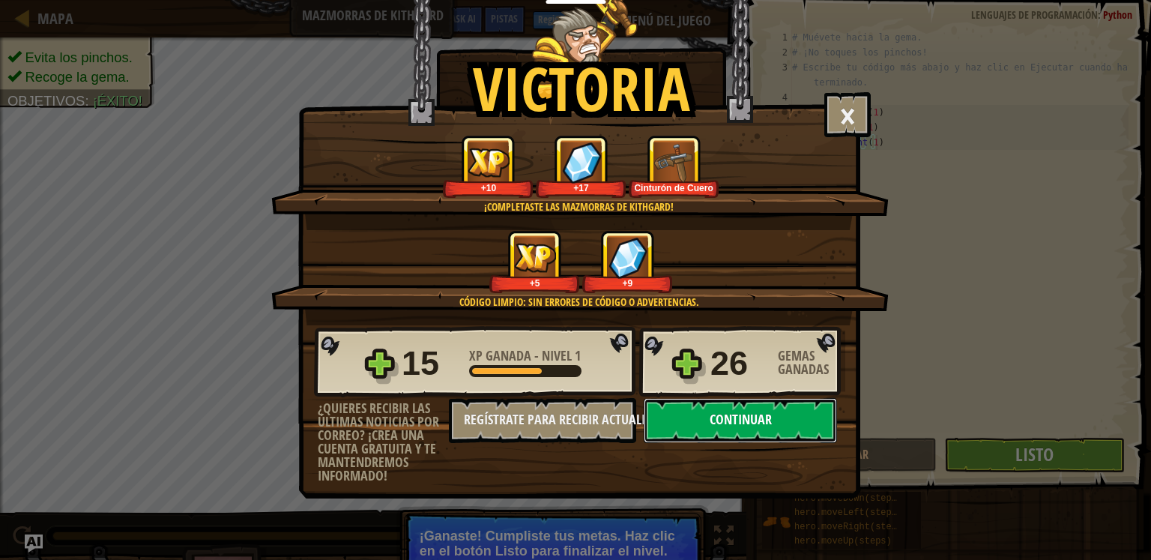
click at [730, 415] on button "Continuar" at bounding box center [740, 420] width 193 height 45
select select "es-419"
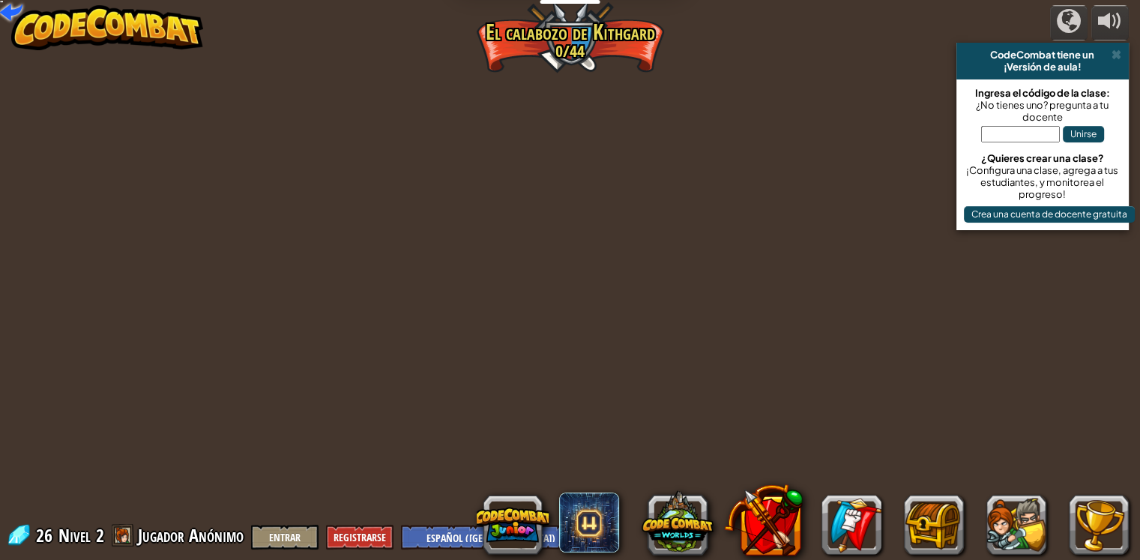
select select "es-419"
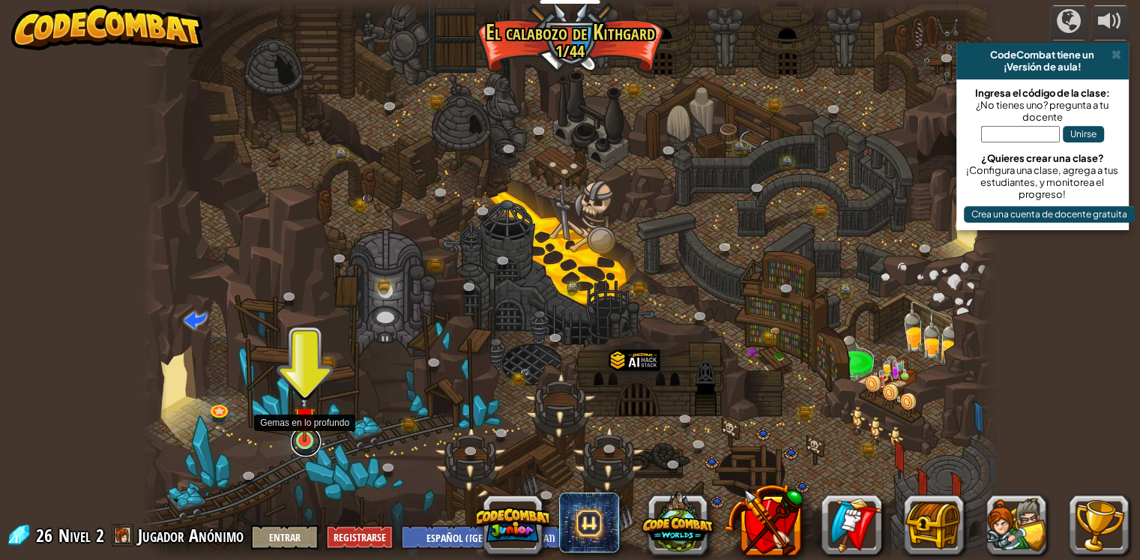
click at [306, 446] on link at bounding box center [306, 441] width 30 height 30
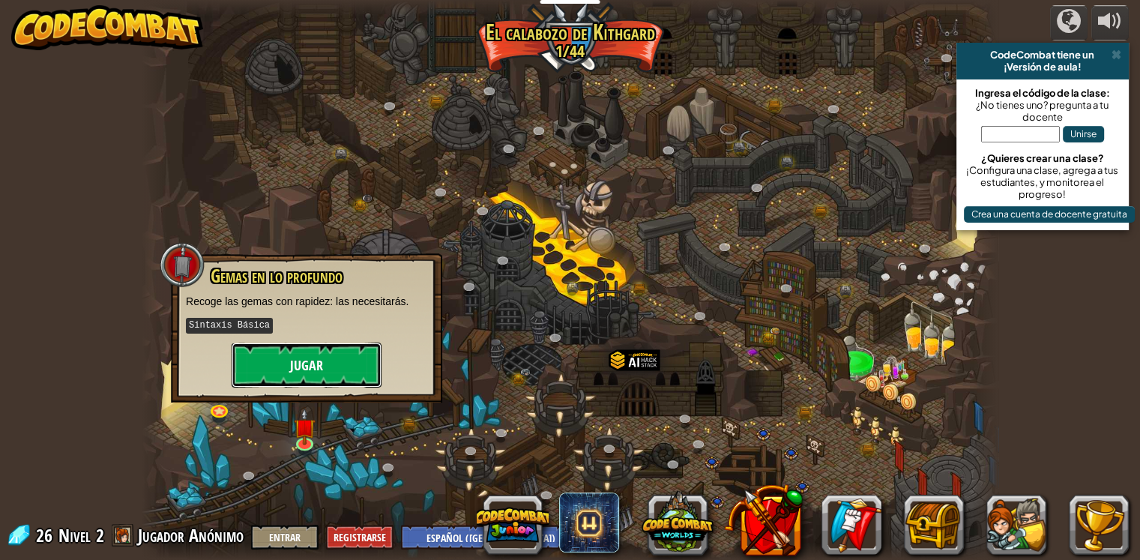
click at [327, 361] on button "Jugar" at bounding box center [307, 364] width 150 height 45
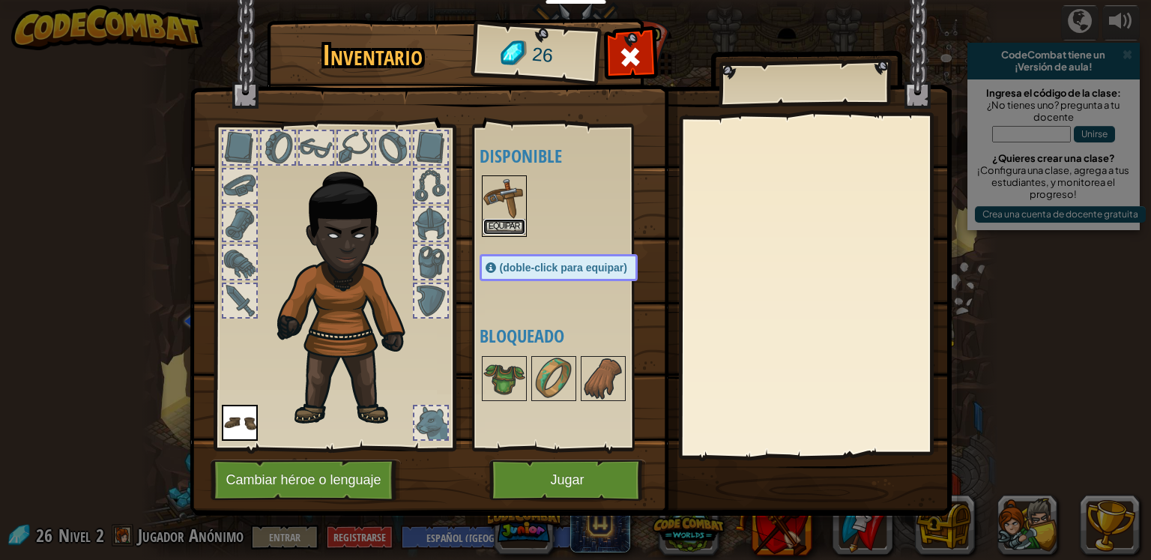
click at [521, 229] on button "Equipar" at bounding box center [504, 227] width 42 height 16
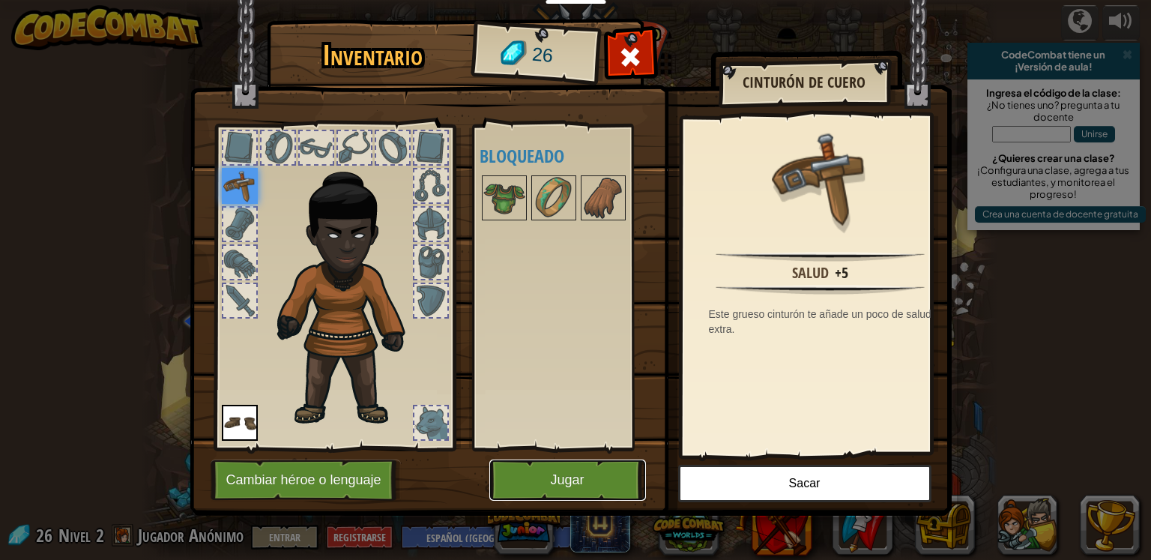
click at [556, 471] on button "Jugar" at bounding box center [567, 479] width 157 height 41
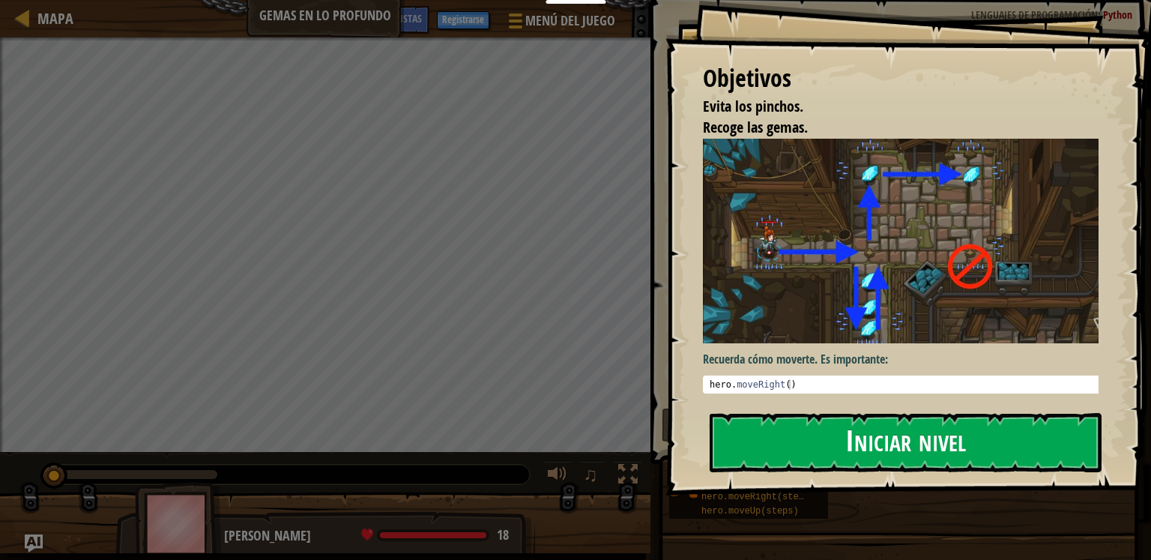
click at [880, 455] on button "Iniciar nivel" at bounding box center [906, 442] width 392 height 59
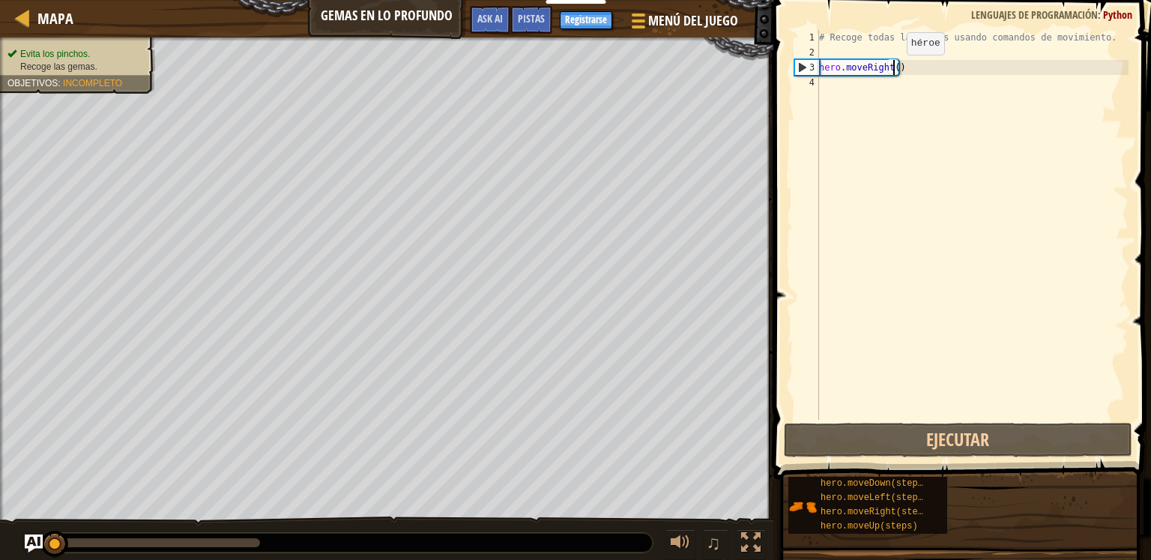
click at [894, 70] on div "# Recoge todas las gemas usando comandos de movimiento. hero . moveRight ( )" at bounding box center [972, 240] width 312 height 420
type textarea "hero.moveRight(1)"
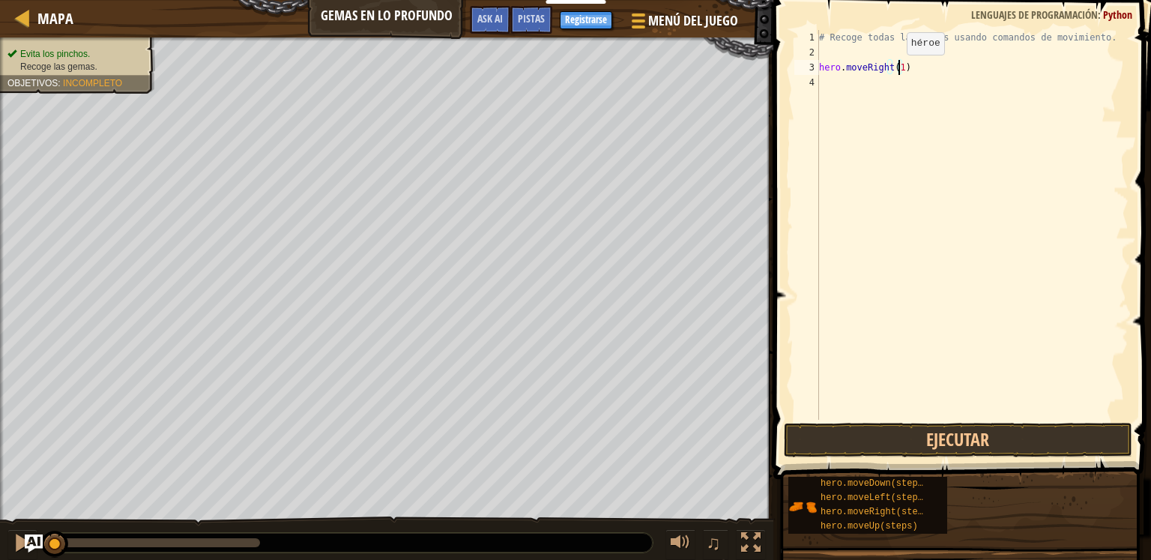
scroll to position [7, 0]
click at [964, 442] on button "Ejecutar" at bounding box center [958, 440] width 349 height 34
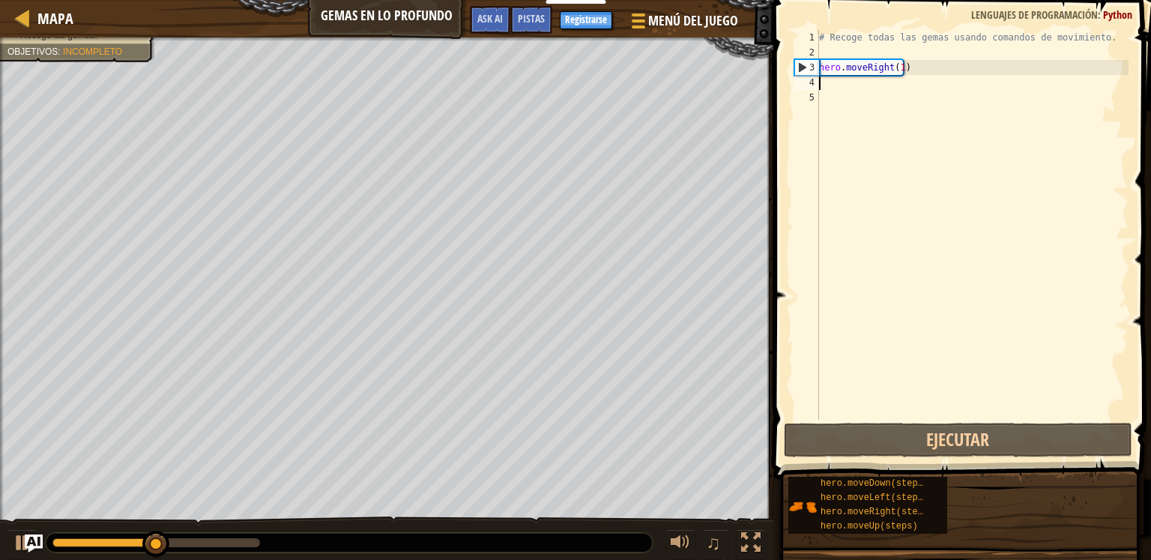
click at [889, 85] on div "# Recoge todas las gemas usando comandos de movimiento. hero . moveRight ( 1 )" at bounding box center [972, 240] width 312 height 420
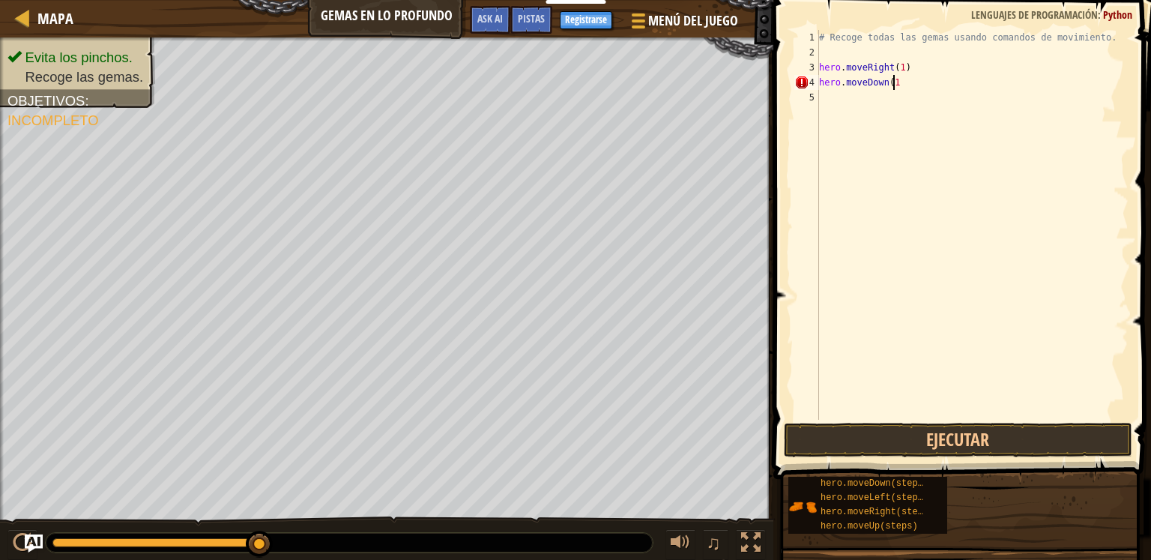
scroll to position [7, 5]
type textarea "hero.moveDown(1)"
click at [1010, 439] on button "Ejecutar" at bounding box center [958, 440] width 349 height 34
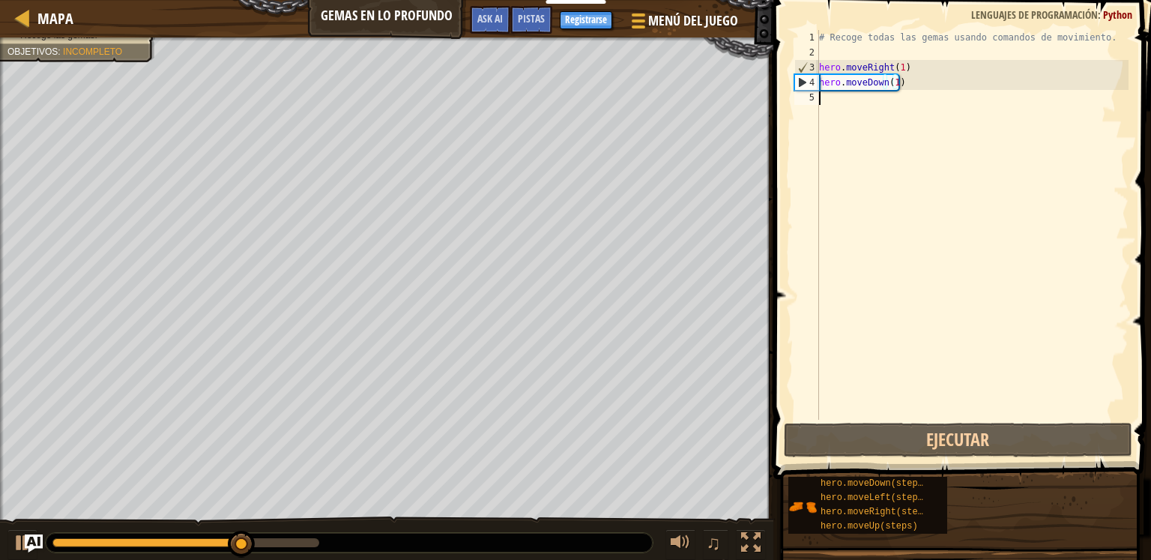
click at [839, 99] on div "# Recoge todas las gemas usando comandos de movimiento. hero . moveRight ( 1 ) …" at bounding box center [972, 240] width 312 height 420
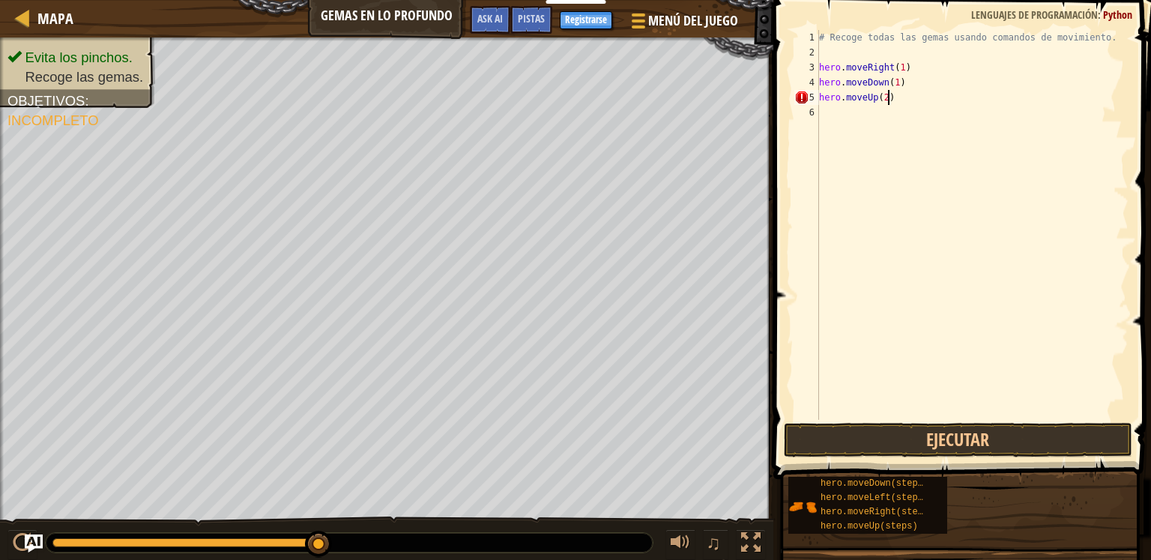
scroll to position [7, 4]
type textarea "hero.moveUp(2)"
click at [949, 450] on button "Ejecutar" at bounding box center [958, 440] width 349 height 34
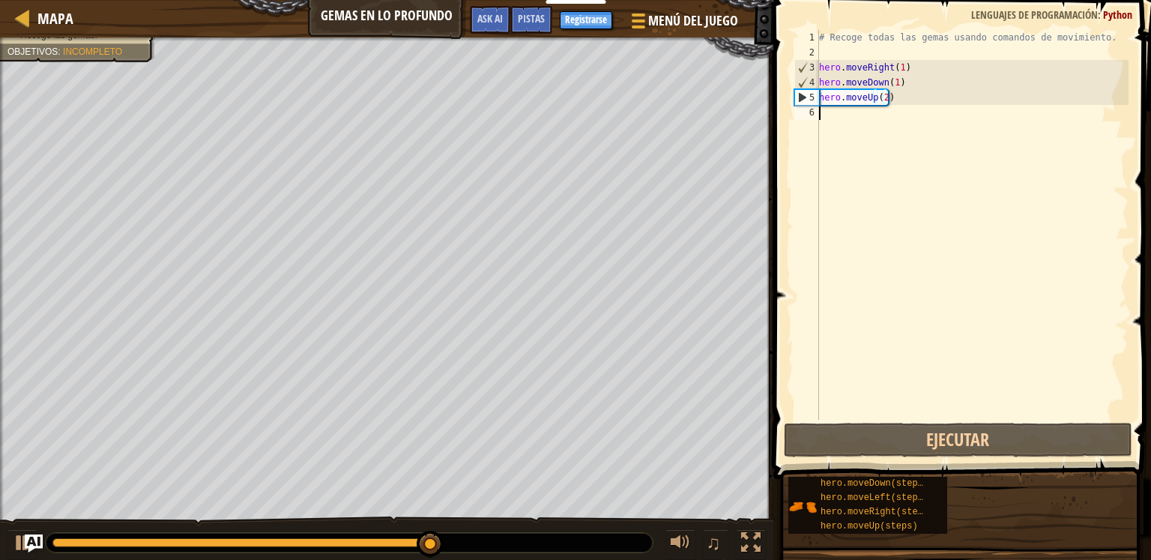
click at [832, 109] on div "# Recoge todas las gemas usando comandos de movimiento. hero . moveRight ( 1 ) …" at bounding box center [972, 240] width 312 height 420
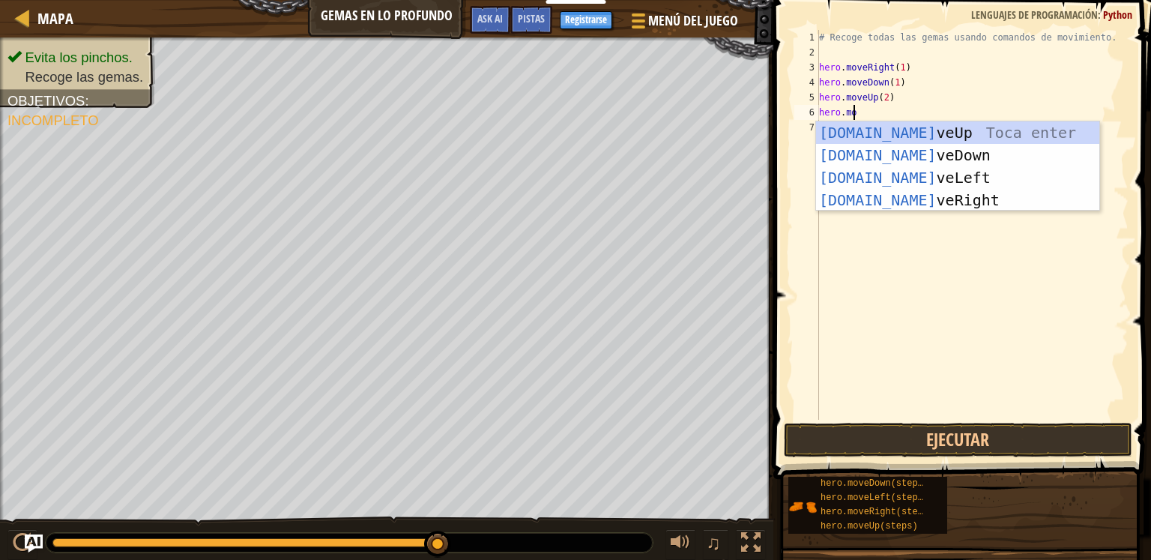
scroll to position [7, 2]
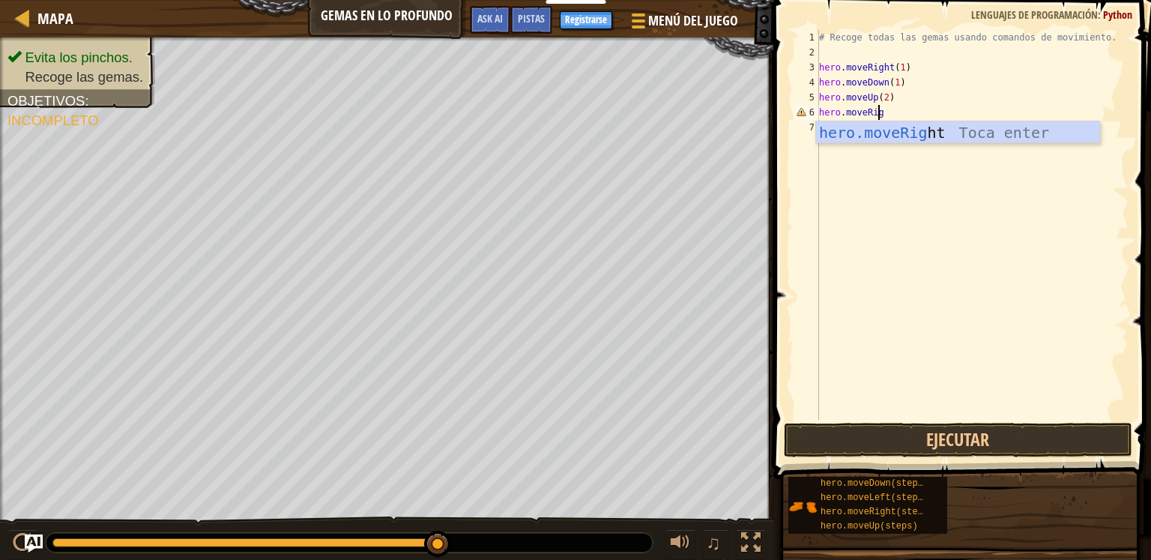
type textarea "hero.moveRight"
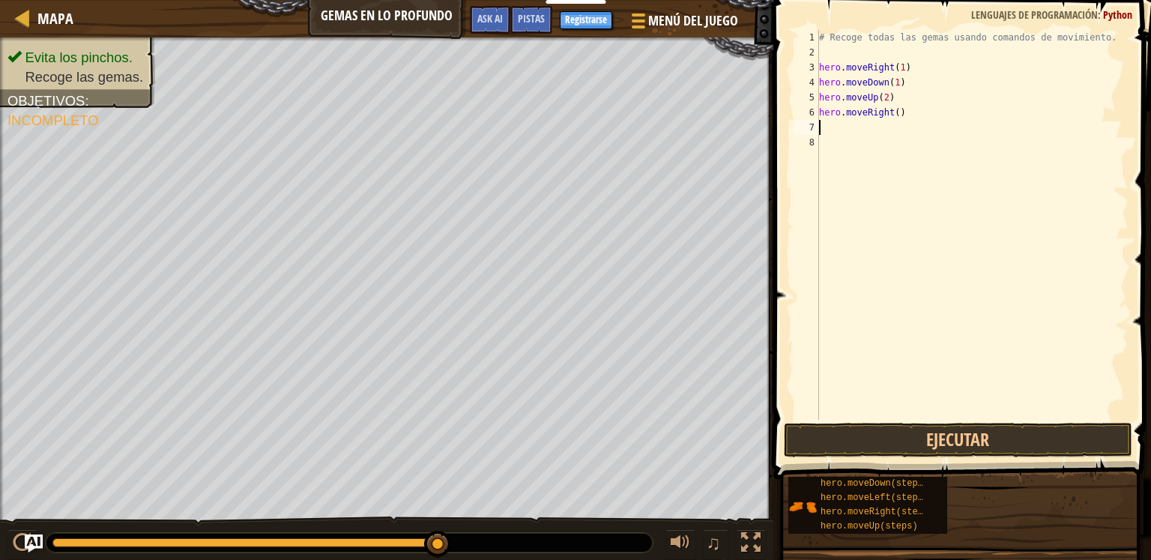
type textarea "9"
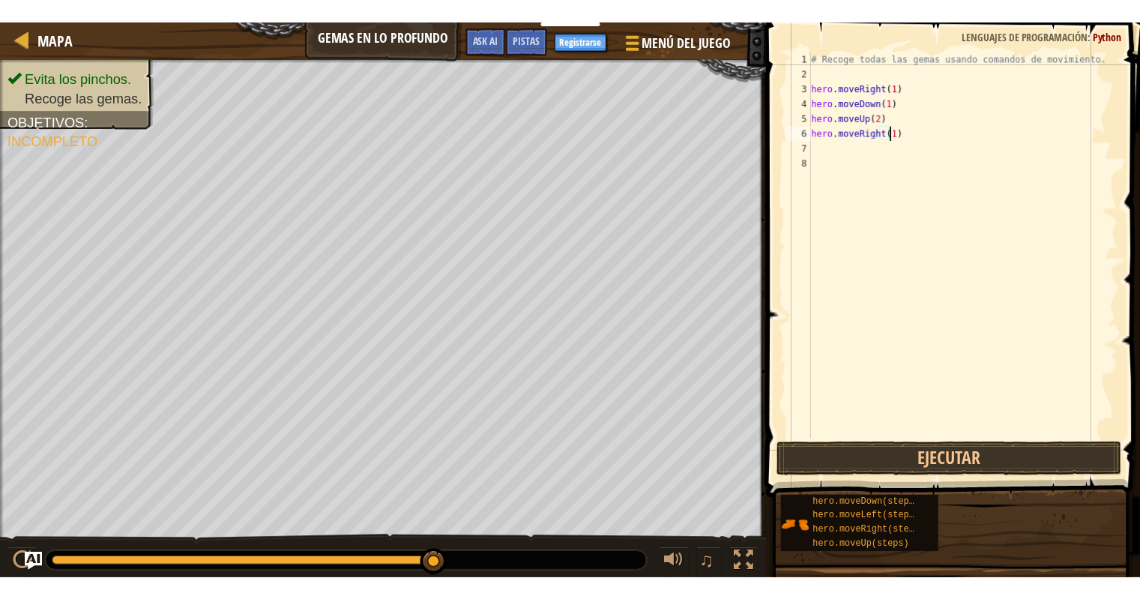
scroll to position [7, 6]
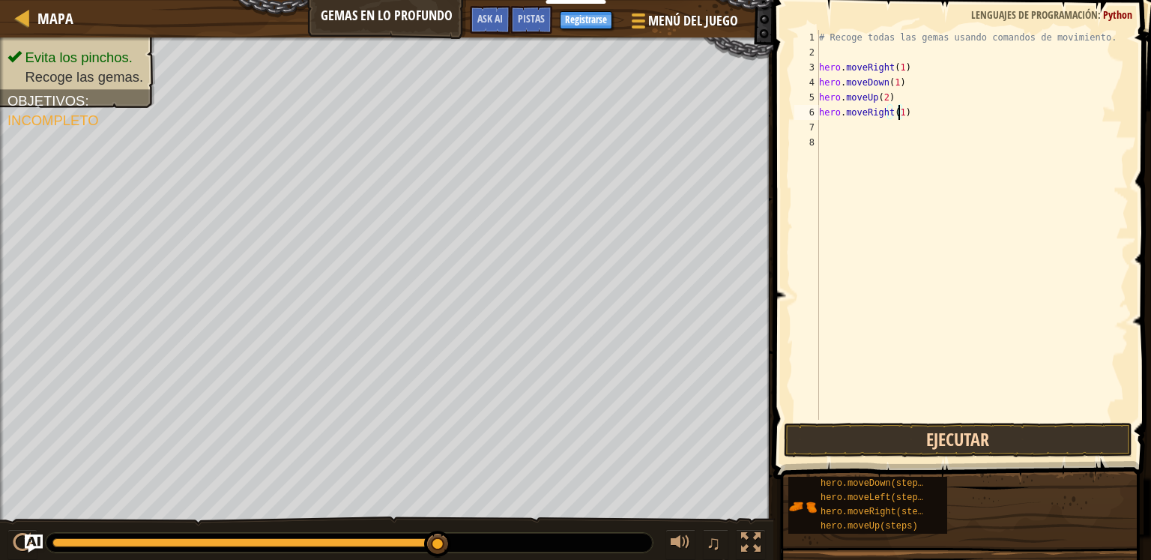
type textarea "hero.moveRight(1)"
click at [1008, 440] on button "Ejecutar" at bounding box center [958, 440] width 349 height 34
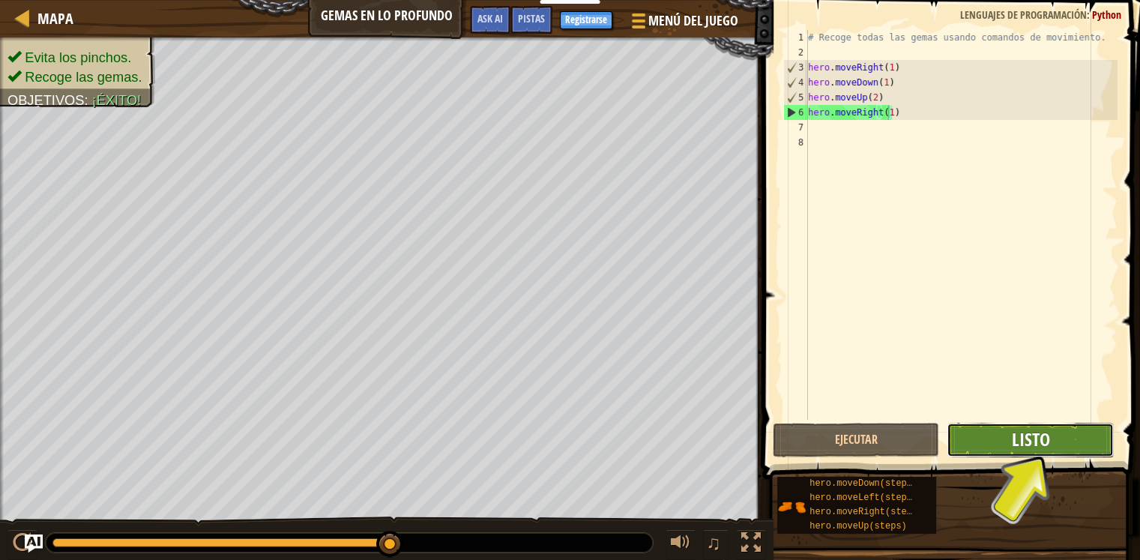
click at [1039, 432] on span "Listo" at bounding box center [1030, 439] width 38 height 24
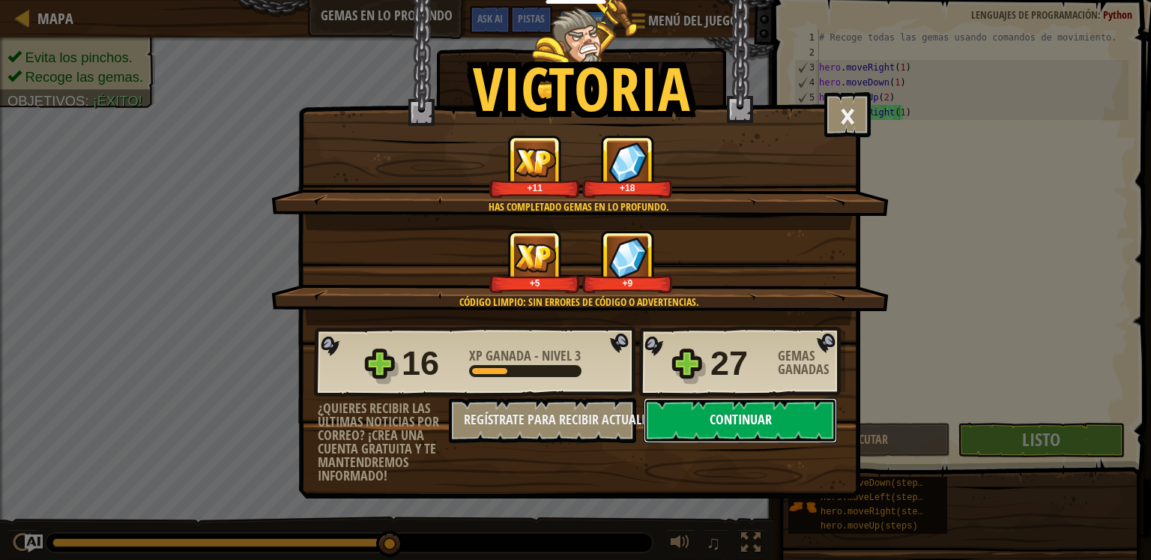
click at [813, 427] on button "Continuar" at bounding box center [740, 420] width 193 height 45
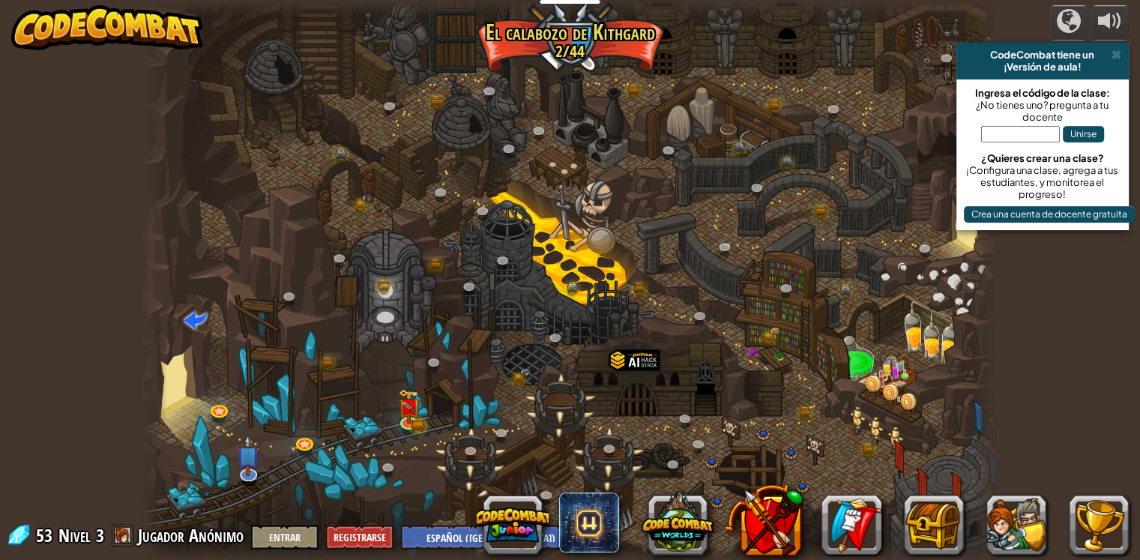
select select "es-419"
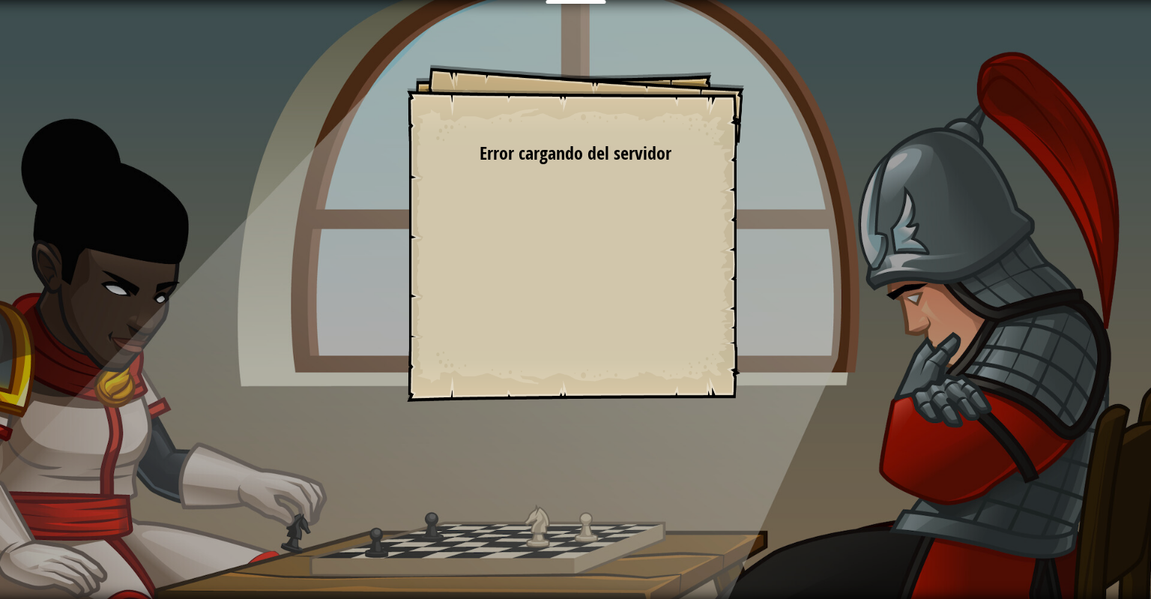
select select "es-419"
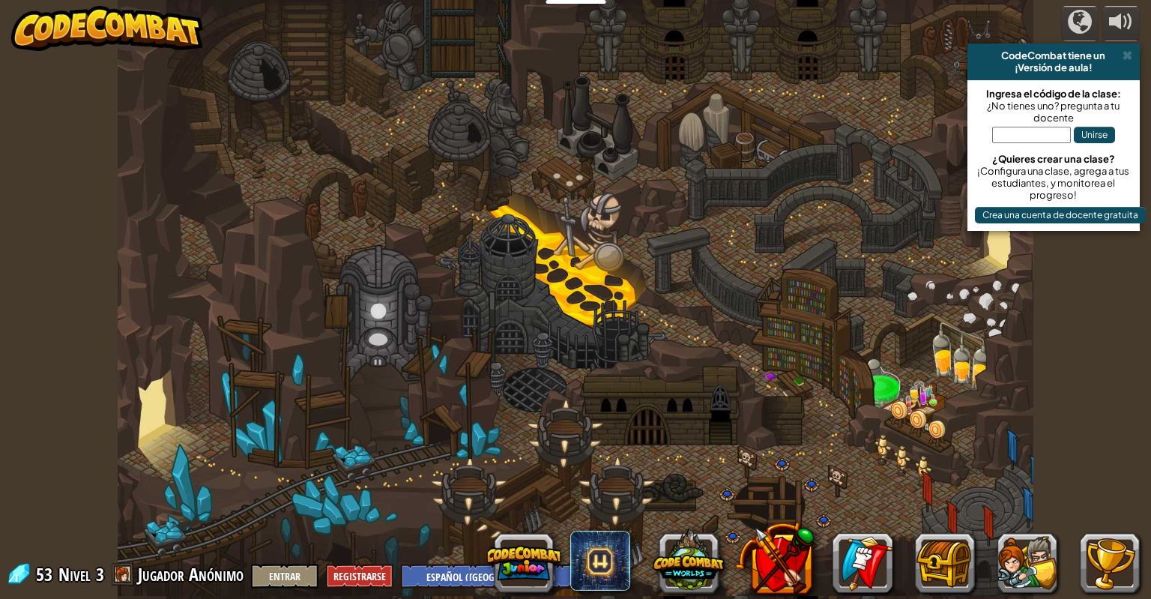
select select "es-419"
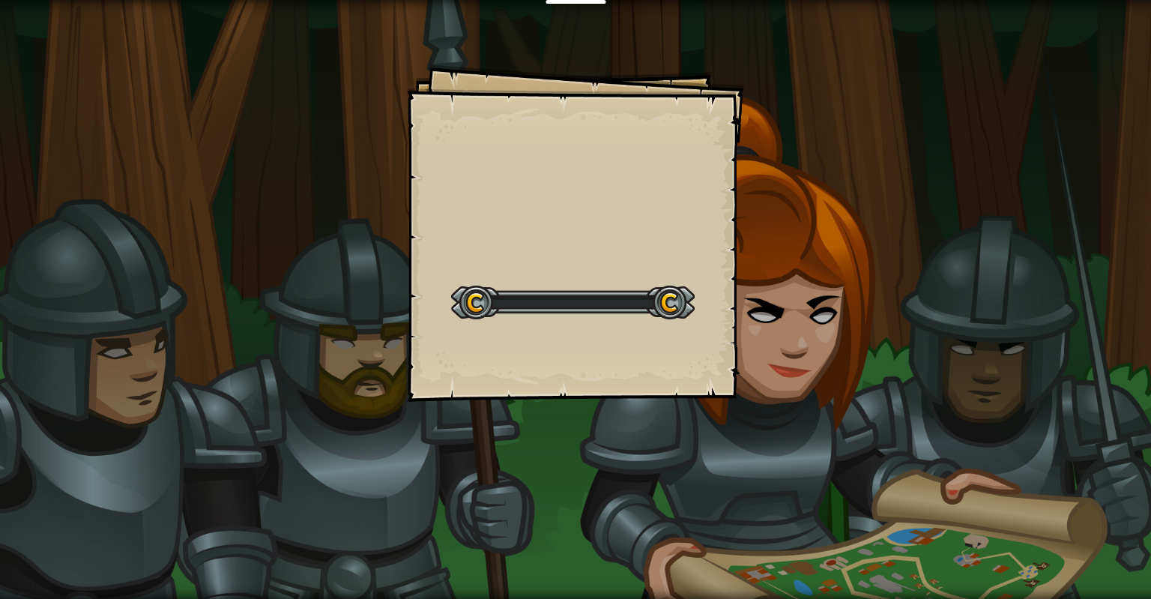
select select "es-419"
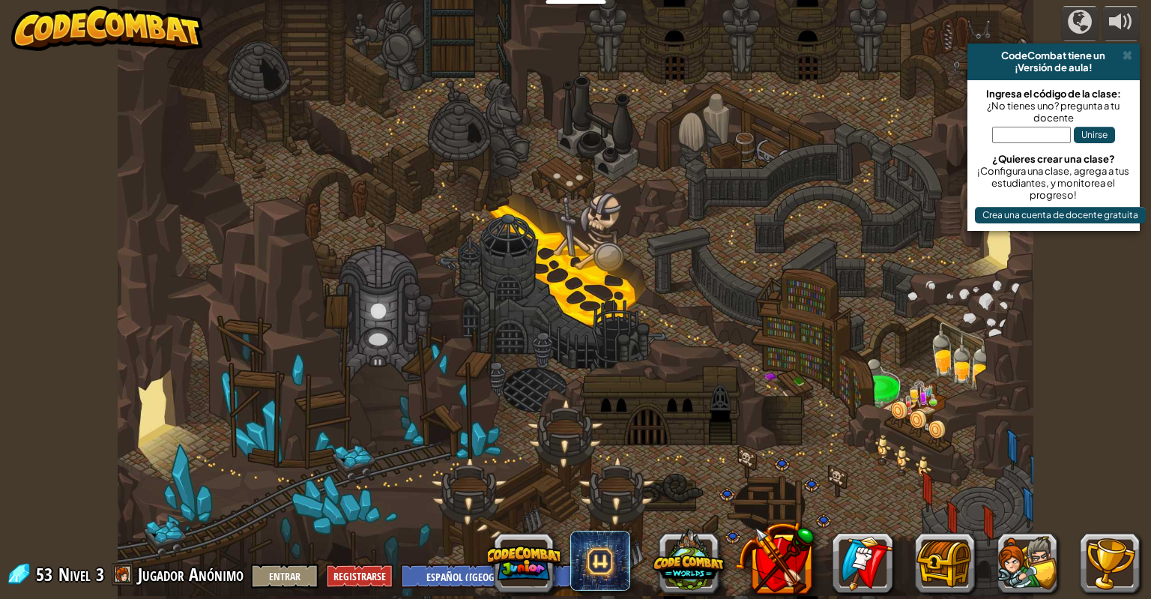
select select "es-419"
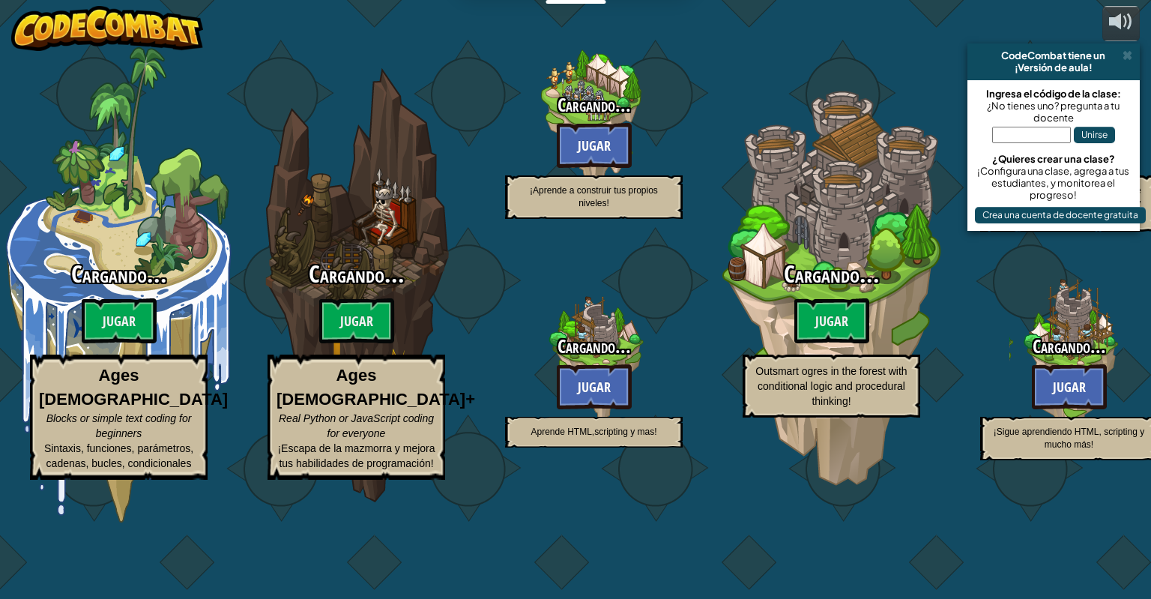
select select "es-419"
